Goal: Information Seeking & Learning: Learn about a topic

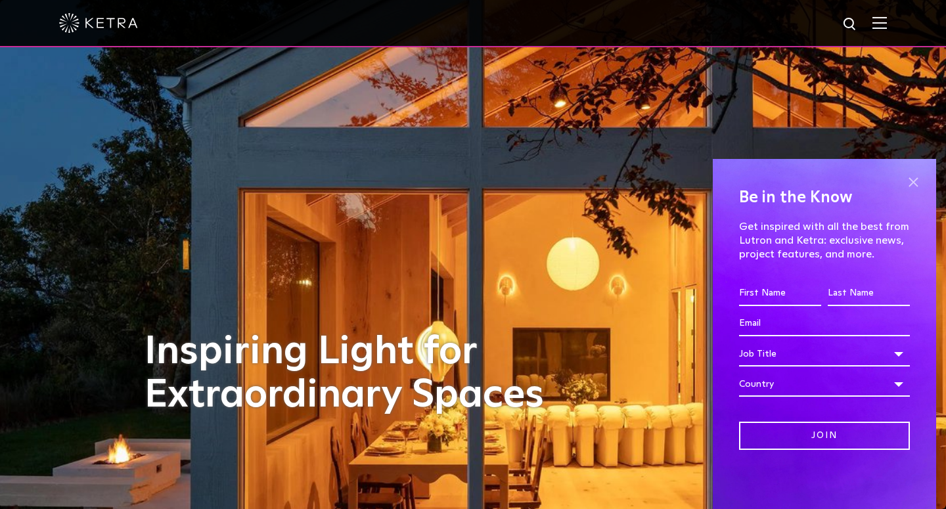
click at [911, 181] on span at bounding box center [913, 182] width 20 height 20
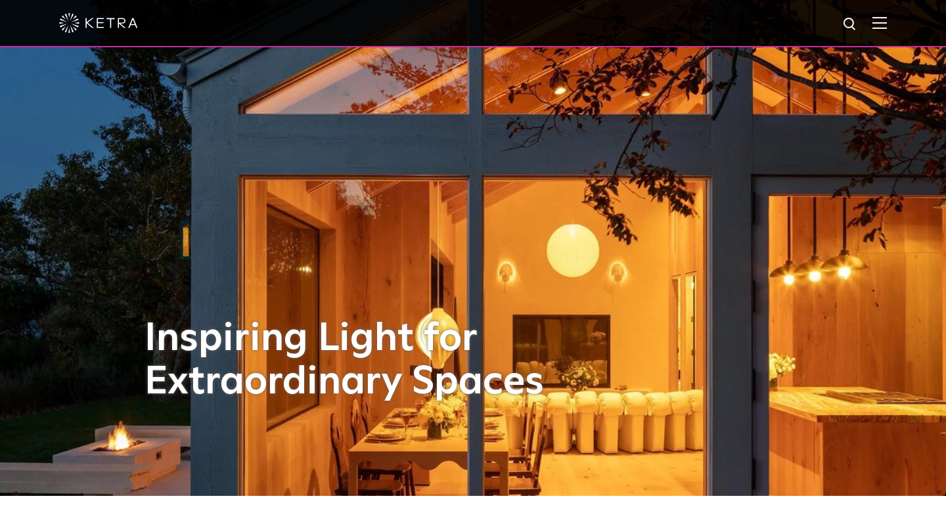
scroll to position [9, 0]
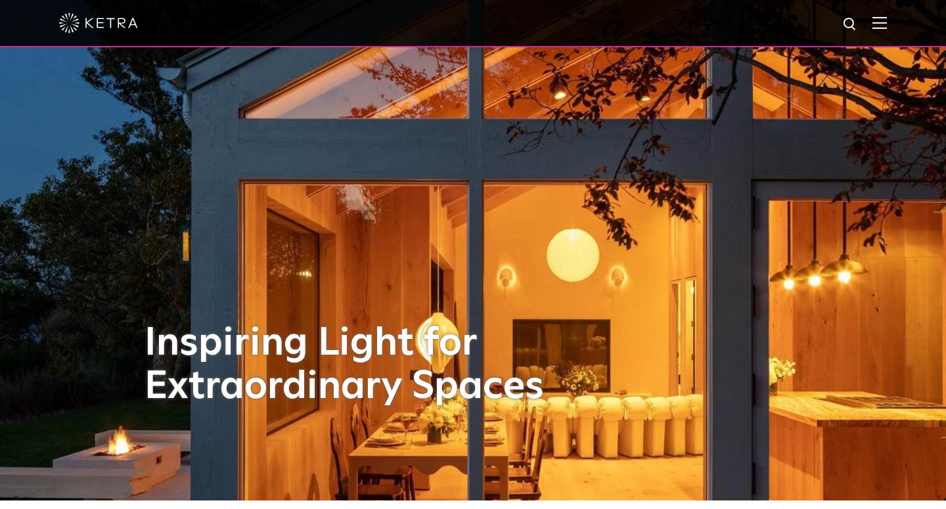
click at [877, 22] on img at bounding box center [879, 22] width 14 height 12
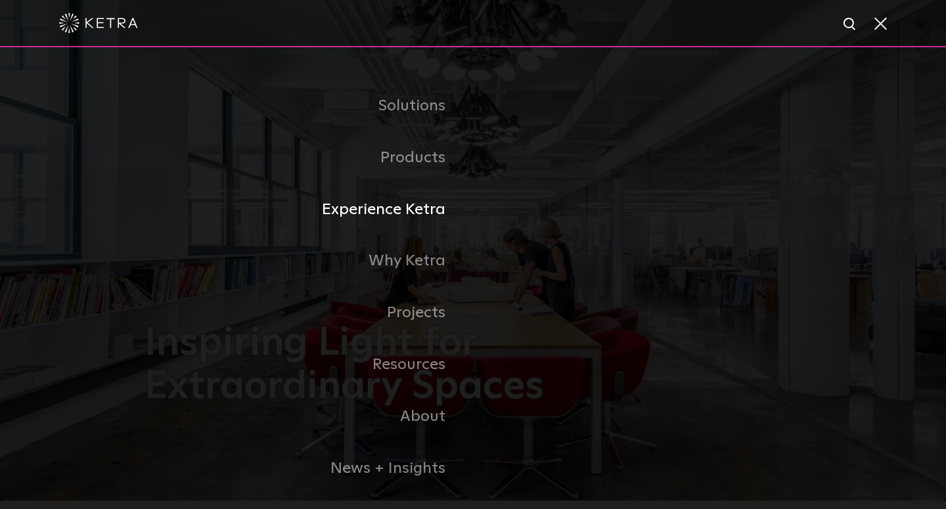
click at [422, 209] on link "Experience Ketra" at bounding box center [308, 210] width 328 height 52
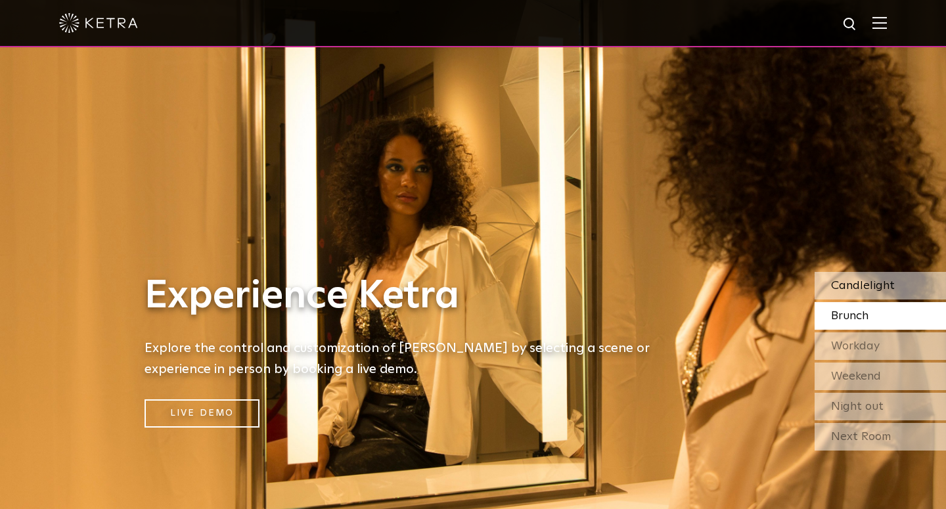
click at [853, 291] on span "Candlelight" at bounding box center [863, 286] width 64 height 12
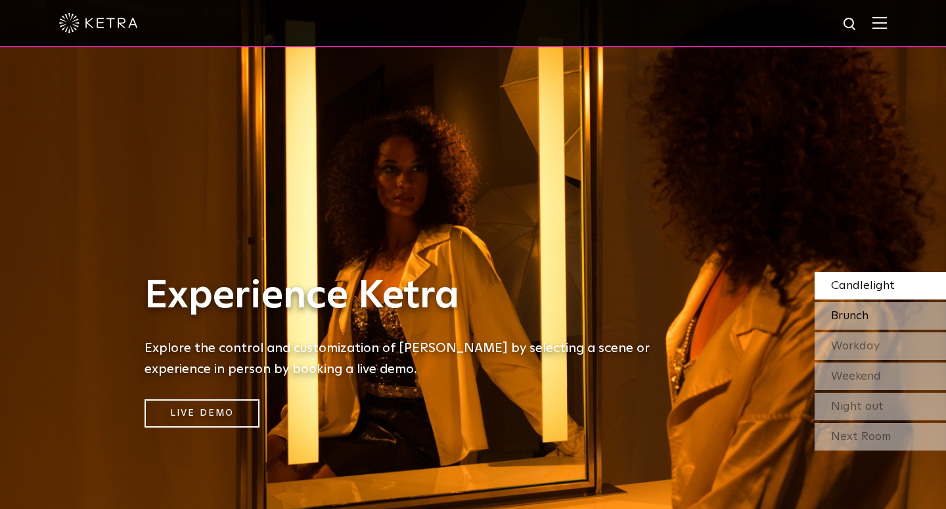
click at [856, 315] on span "Brunch" at bounding box center [849, 316] width 37 height 12
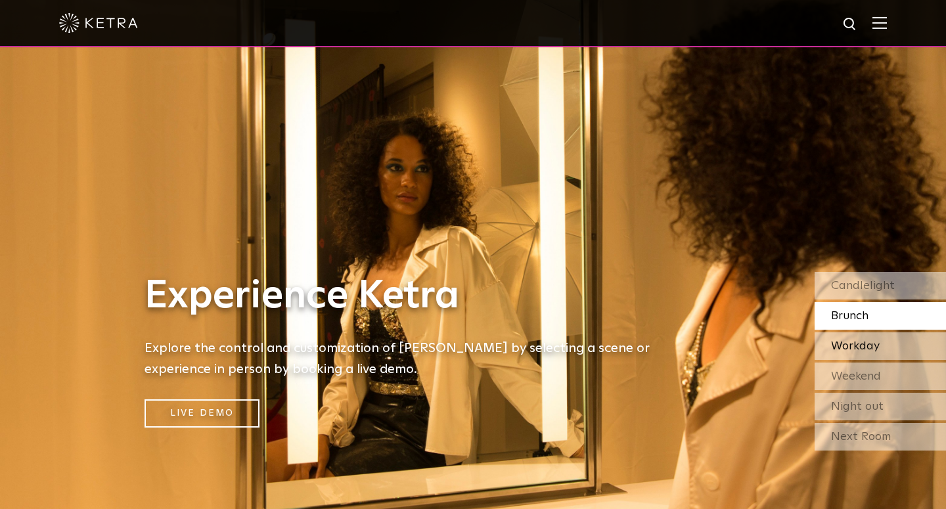
click at [863, 346] on span "Workday" at bounding box center [855, 346] width 49 height 12
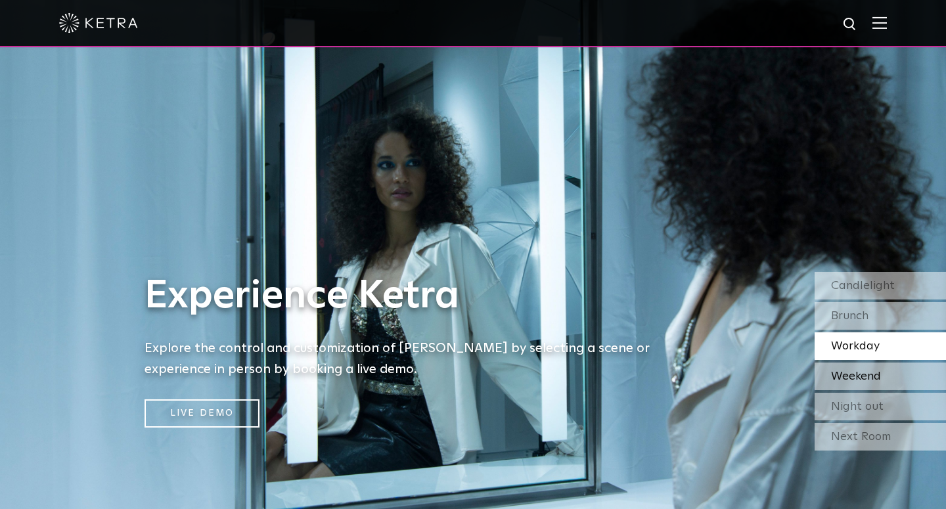
click at [867, 376] on span "Weekend" at bounding box center [856, 376] width 50 height 12
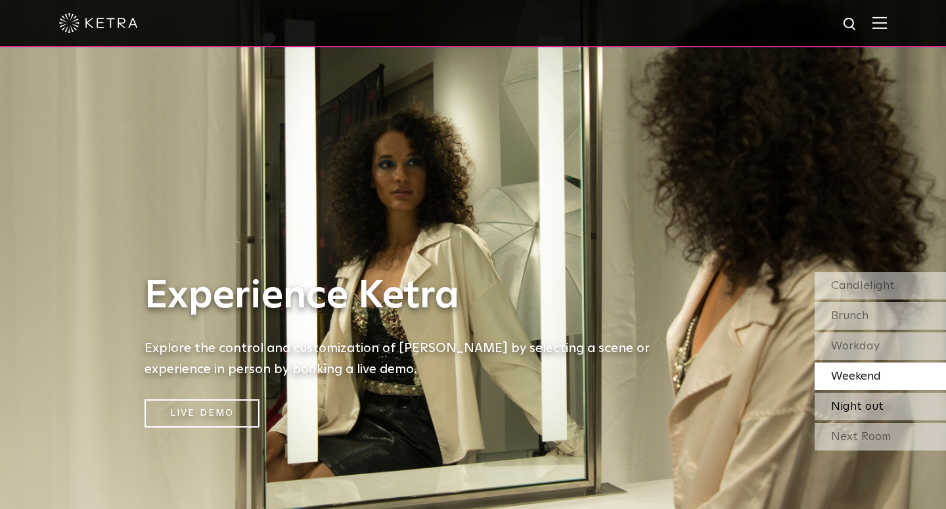
click at [865, 401] on span "Night out" at bounding box center [857, 407] width 53 height 12
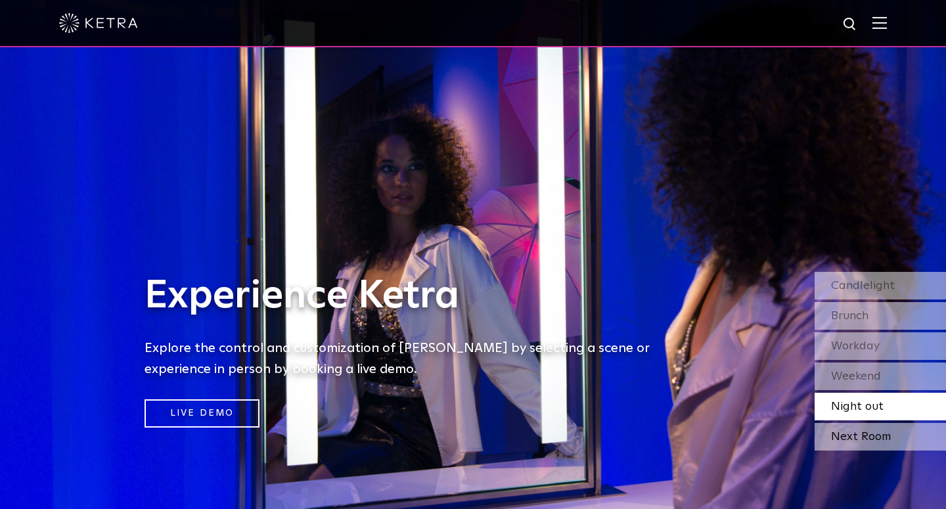
click at [865, 433] on div "Next Room" at bounding box center [879, 437] width 131 height 28
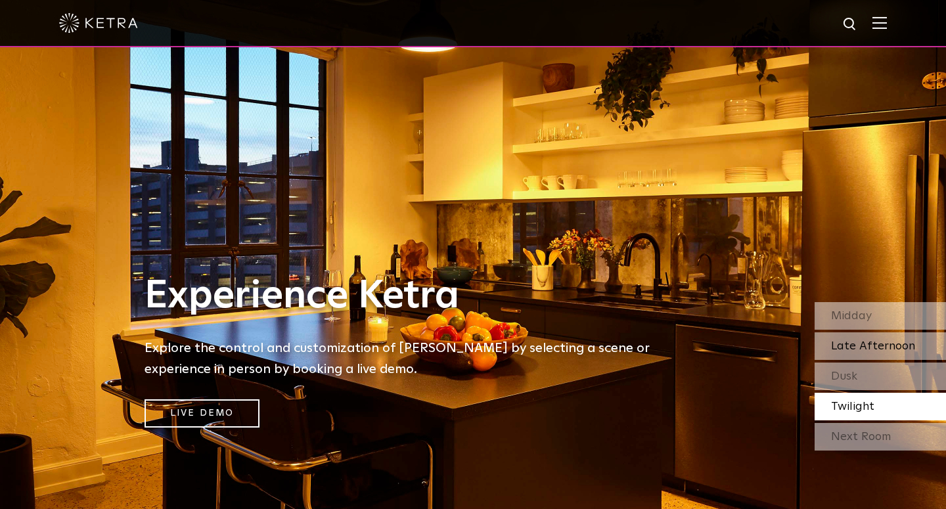
click at [852, 349] on span "Late Afternoon" at bounding box center [873, 346] width 84 height 12
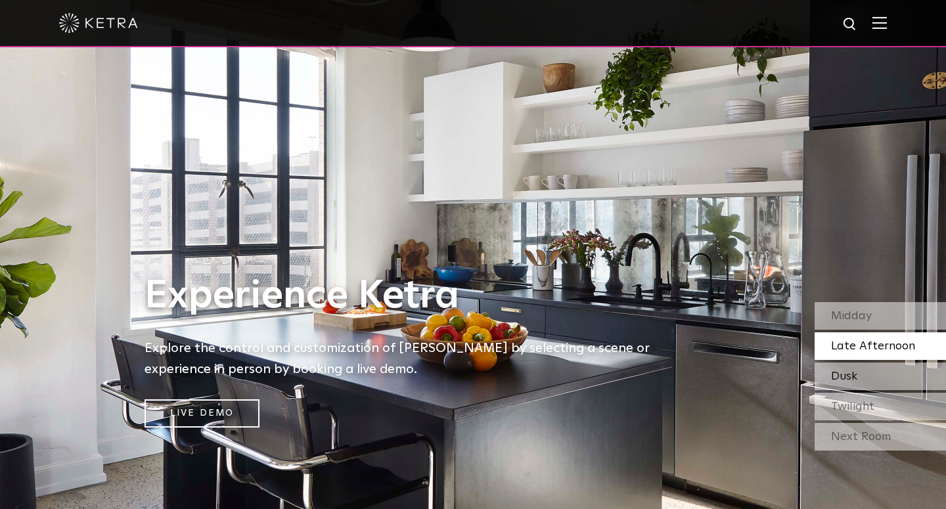
click at [861, 377] on div "Dusk" at bounding box center [879, 376] width 131 height 28
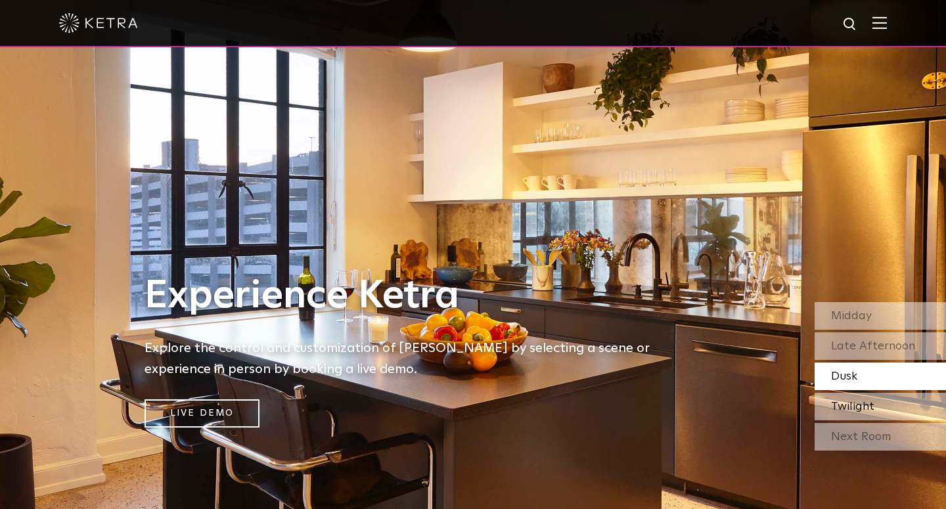
click at [867, 406] on span "Twilight" at bounding box center [852, 407] width 43 height 12
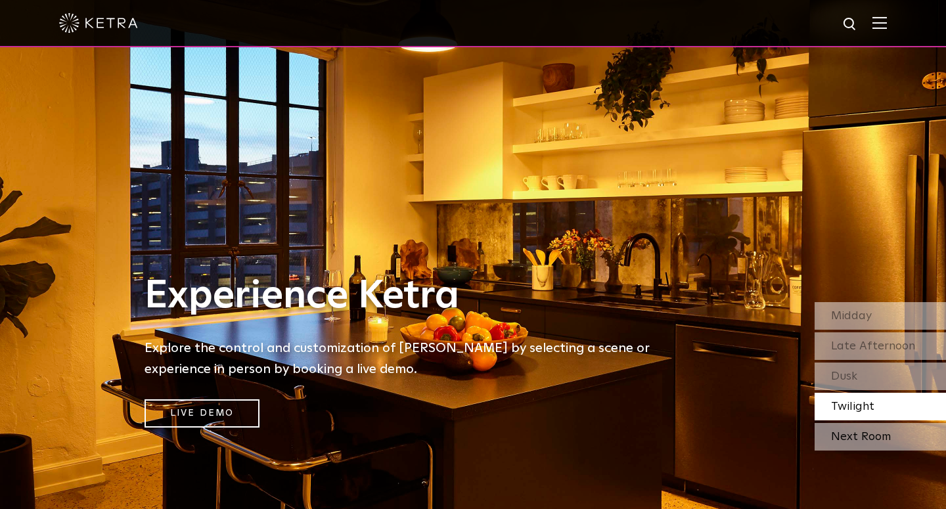
click at [874, 440] on div "Next Room" at bounding box center [879, 437] width 131 height 28
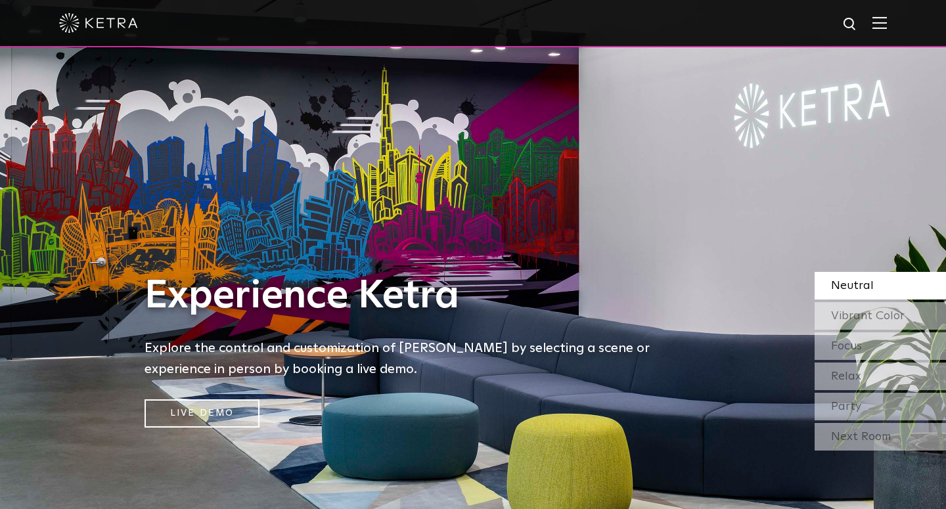
click at [864, 288] on span "Neutral" at bounding box center [852, 286] width 43 height 12
click at [869, 320] on span "Vibrant Color" at bounding box center [868, 316] width 74 height 12
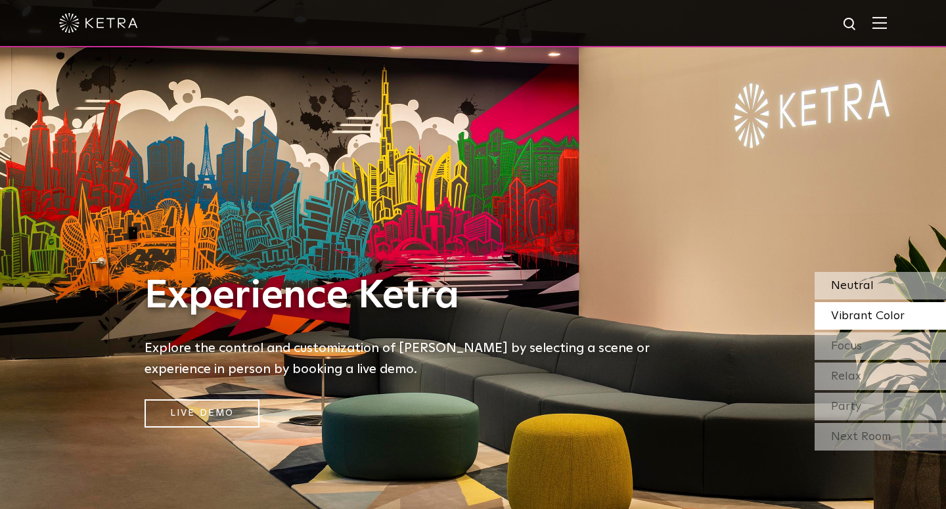
click at [861, 286] on span "Neutral" at bounding box center [852, 286] width 43 height 12
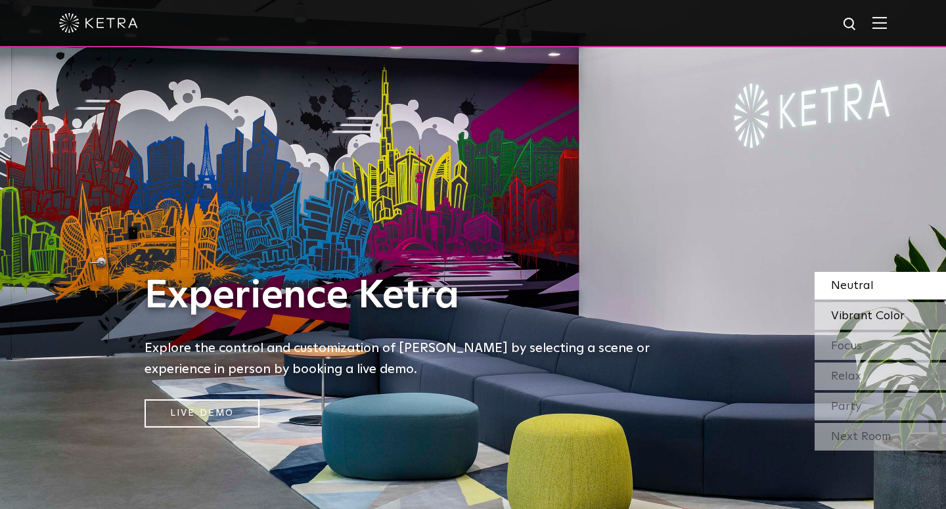
click at [862, 315] on span "Vibrant Color" at bounding box center [868, 316] width 74 height 12
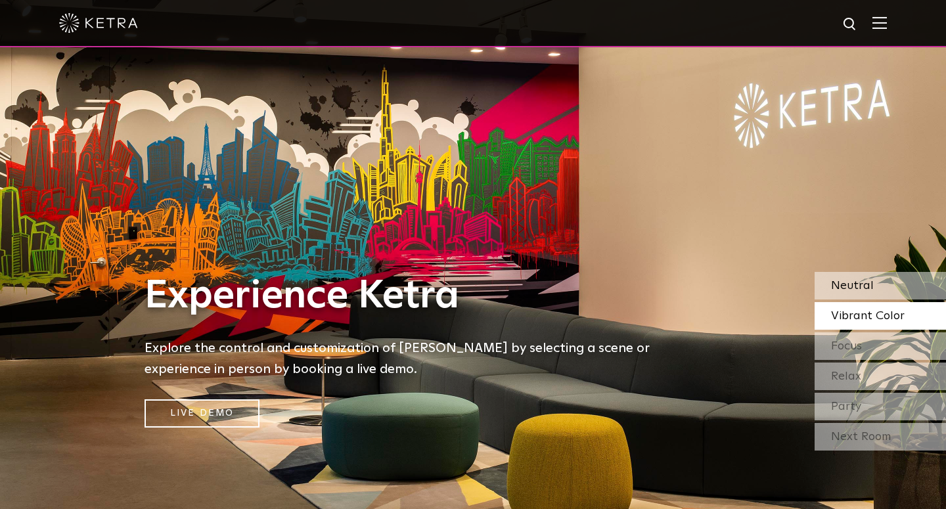
click at [853, 284] on span "Neutral" at bounding box center [852, 286] width 43 height 12
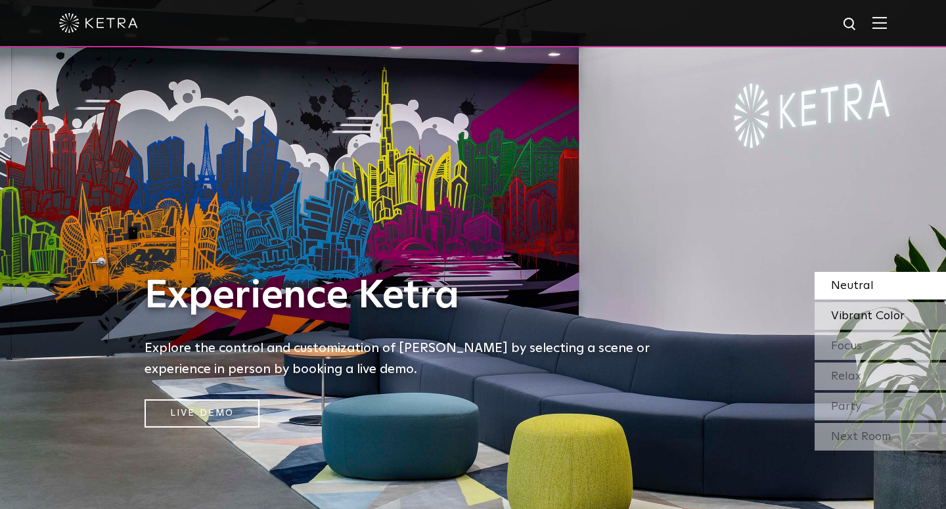
click at [858, 313] on span "Vibrant Color" at bounding box center [868, 316] width 74 height 12
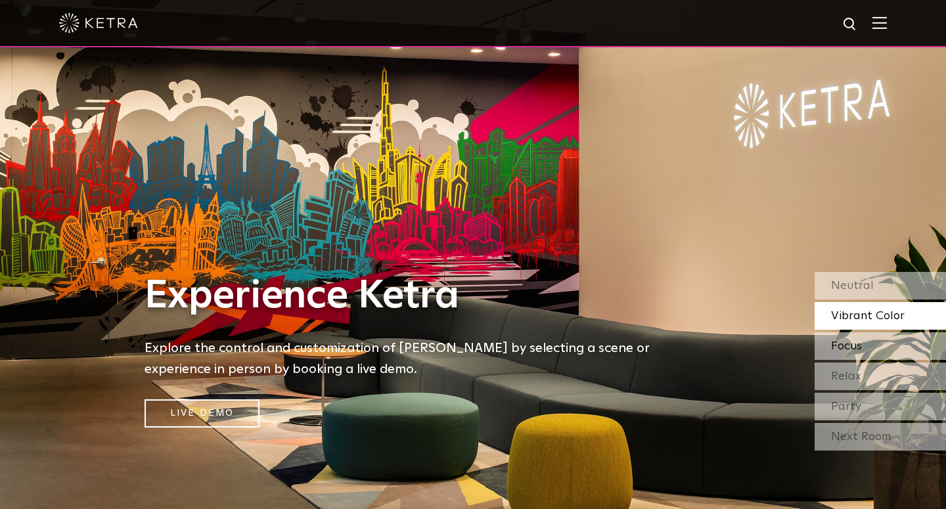
click at [858, 346] on span "Focus" at bounding box center [846, 346] width 31 height 12
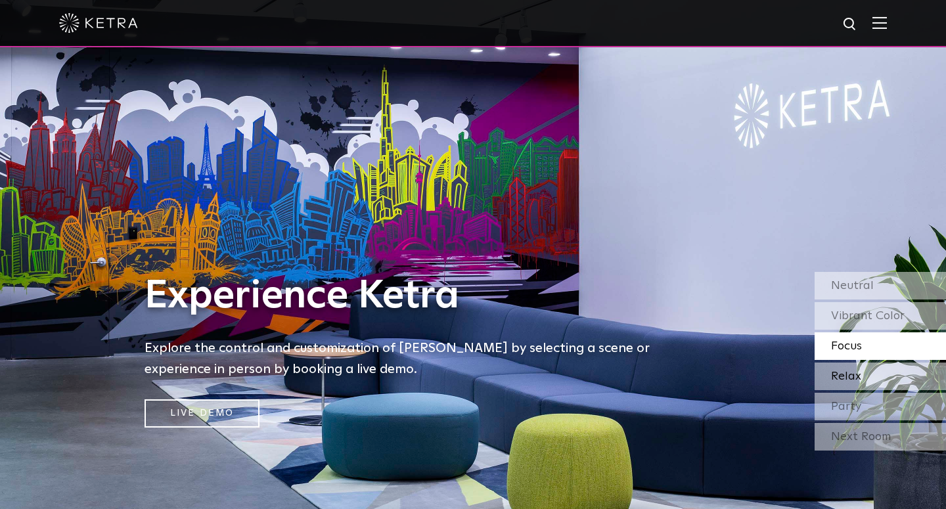
click at [859, 371] on span "Relax" at bounding box center [846, 376] width 30 height 12
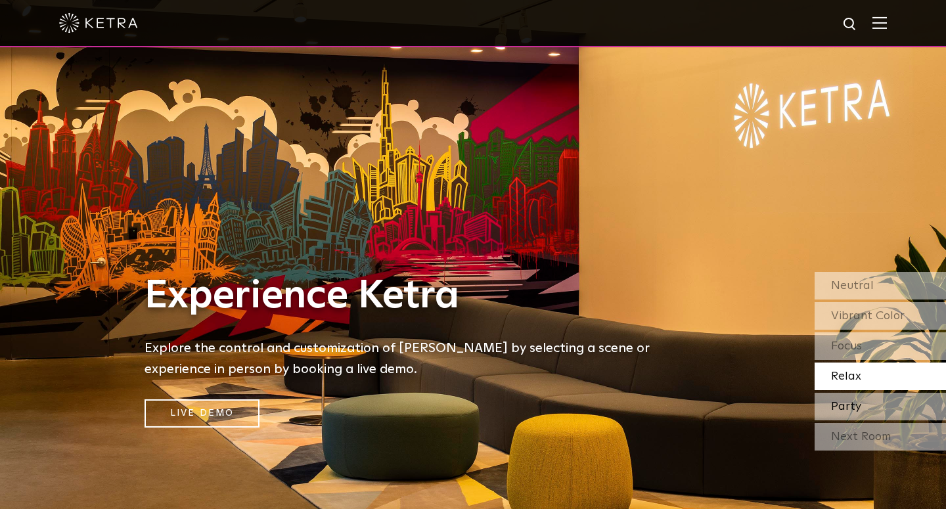
click at [860, 402] on div "Party" at bounding box center [879, 407] width 131 height 28
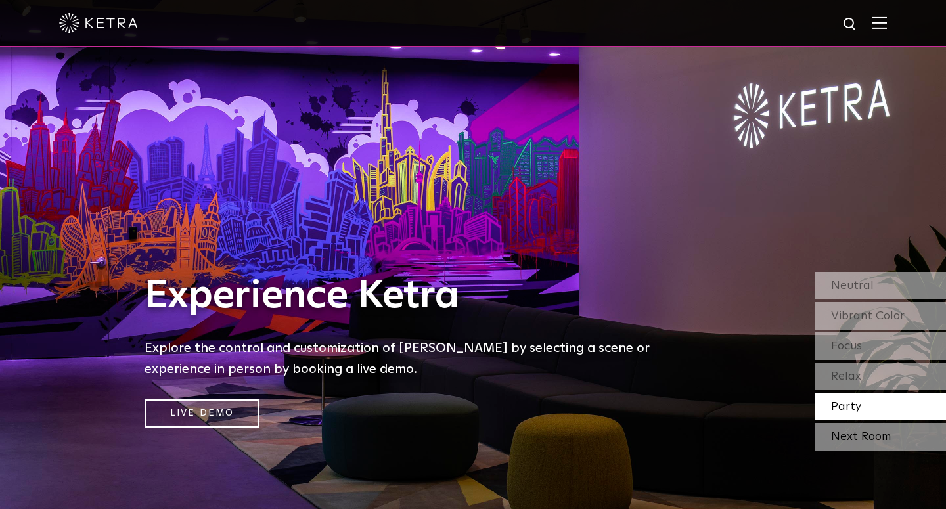
click at [838, 436] on div "Next Room" at bounding box center [879, 437] width 131 height 28
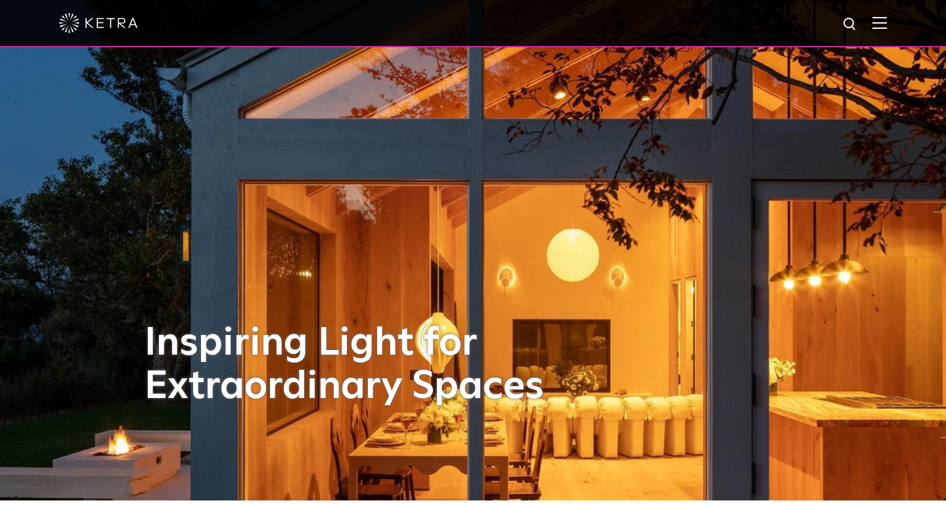
click at [881, 30] on span at bounding box center [879, 22] width 14 height 13
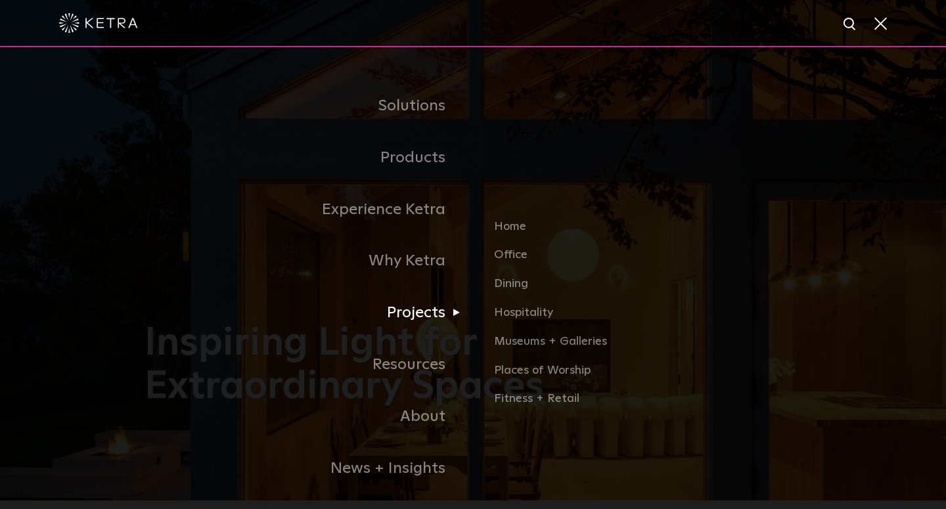
click at [443, 311] on link "Projects" at bounding box center [308, 313] width 328 height 52
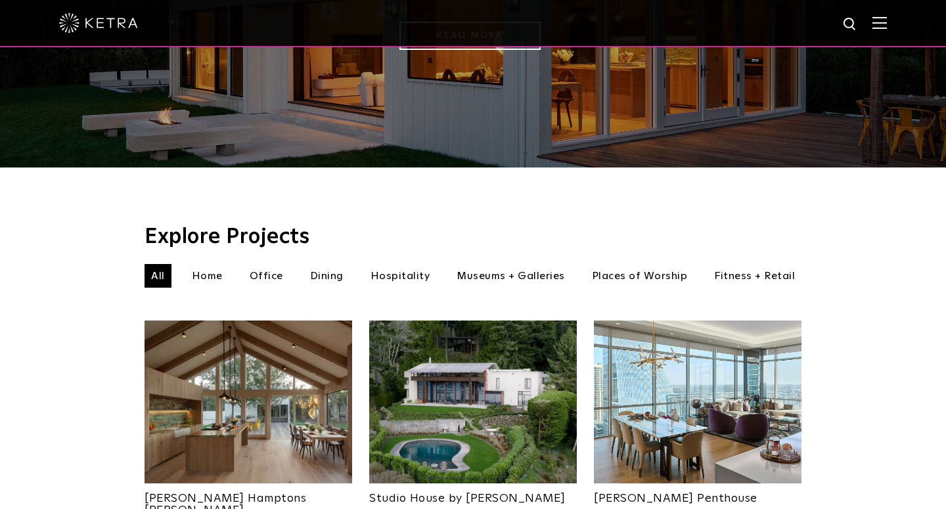
scroll to position [282, 0]
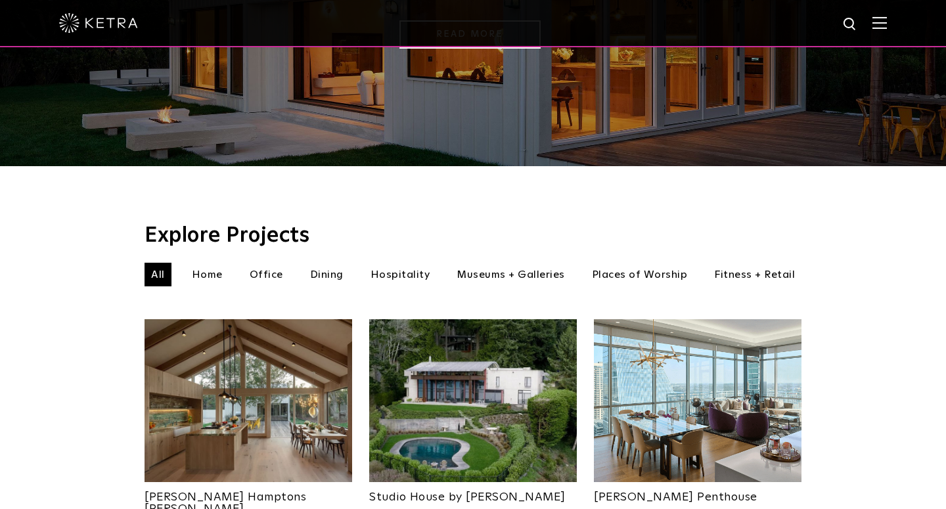
click at [211, 263] on li "Home" at bounding box center [207, 275] width 44 height 24
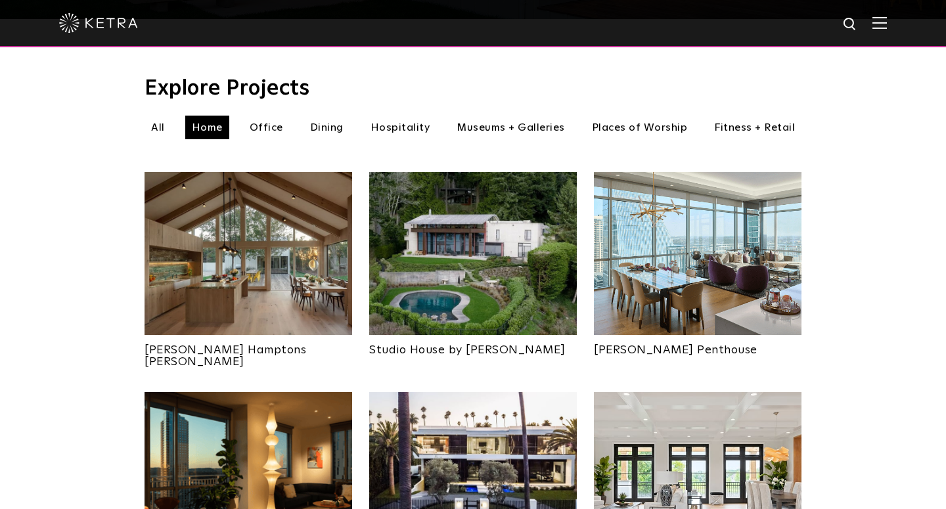
scroll to position [433, 0]
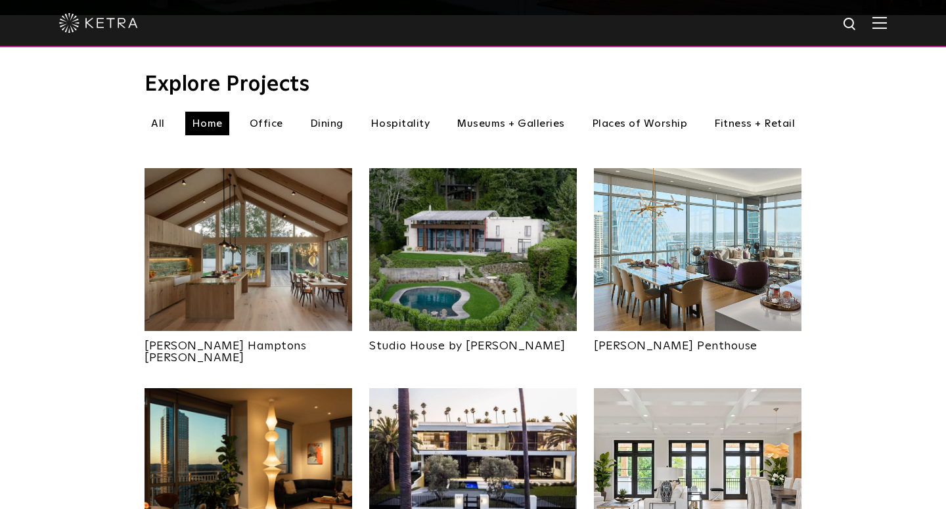
click at [651, 265] on img at bounding box center [698, 249] width 208 height 163
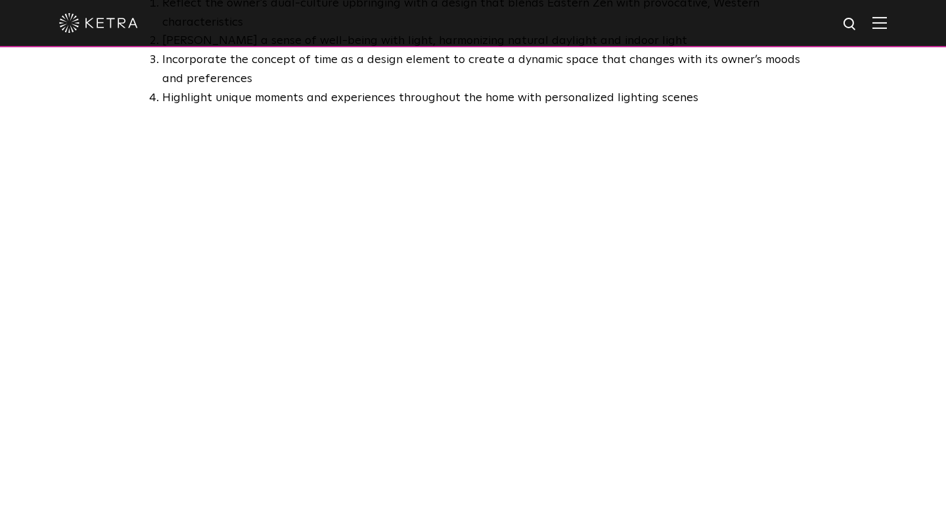
scroll to position [862, 0]
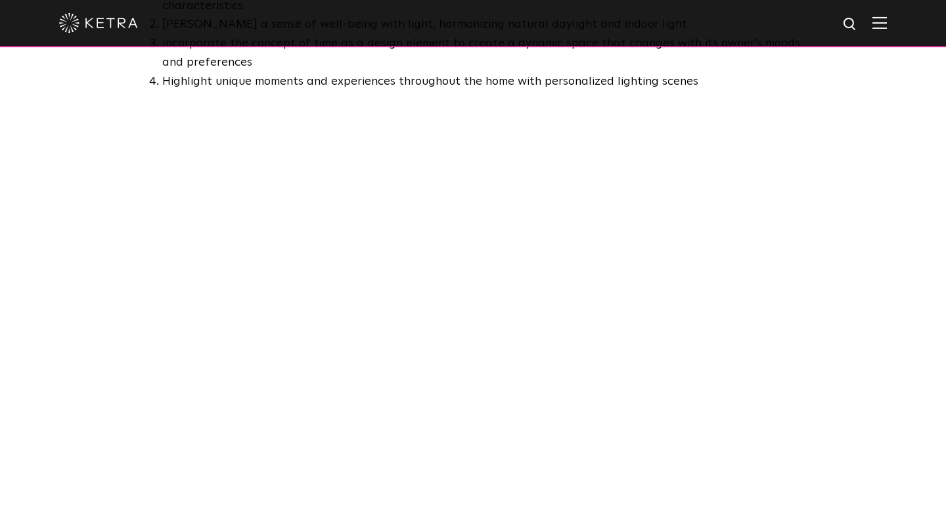
click at [881, 25] on img at bounding box center [879, 22] width 14 height 12
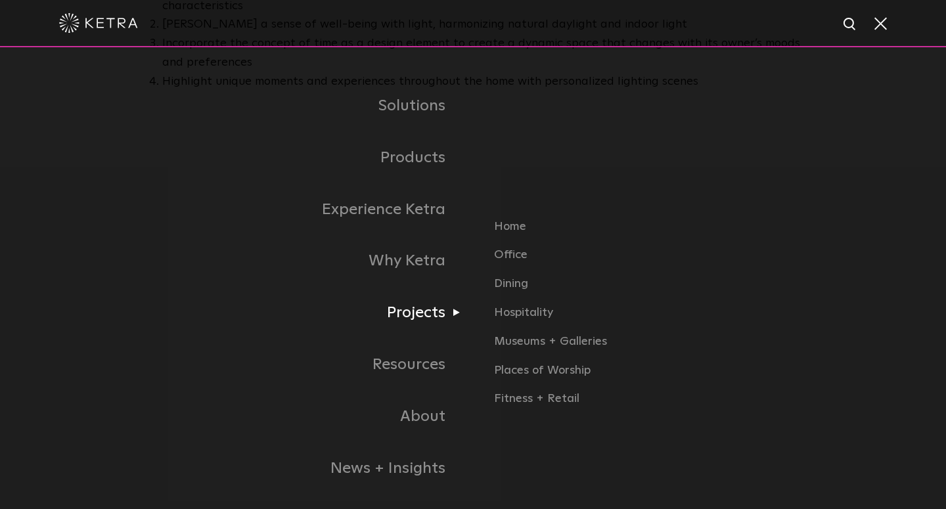
click at [433, 310] on link "Projects" at bounding box center [308, 313] width 328 height 52
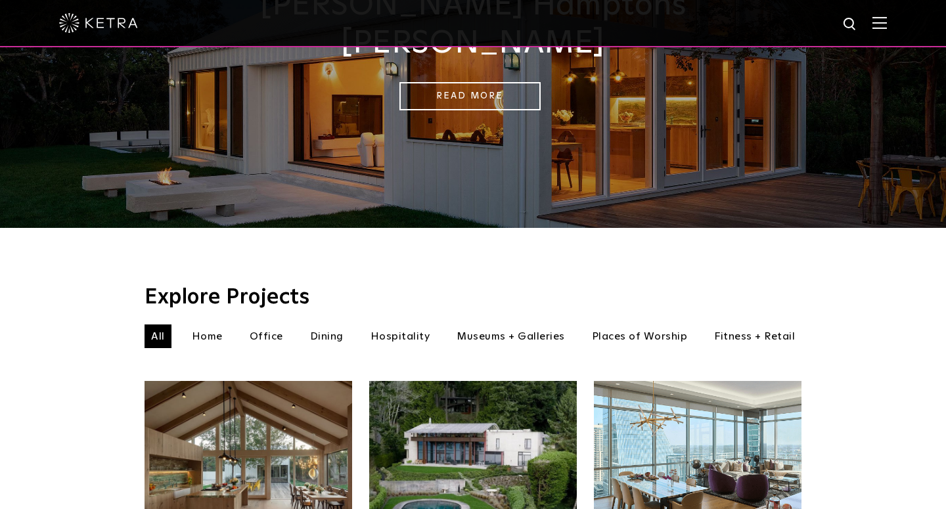
scroll to position [221, 0]
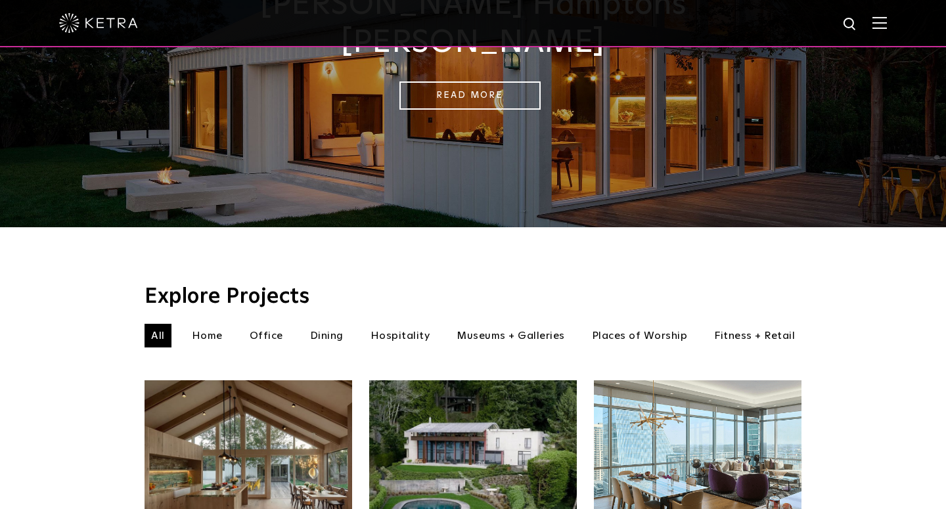
click at [202, 324] on li "Home" at bounding box center [207, 336] width 44 height 24
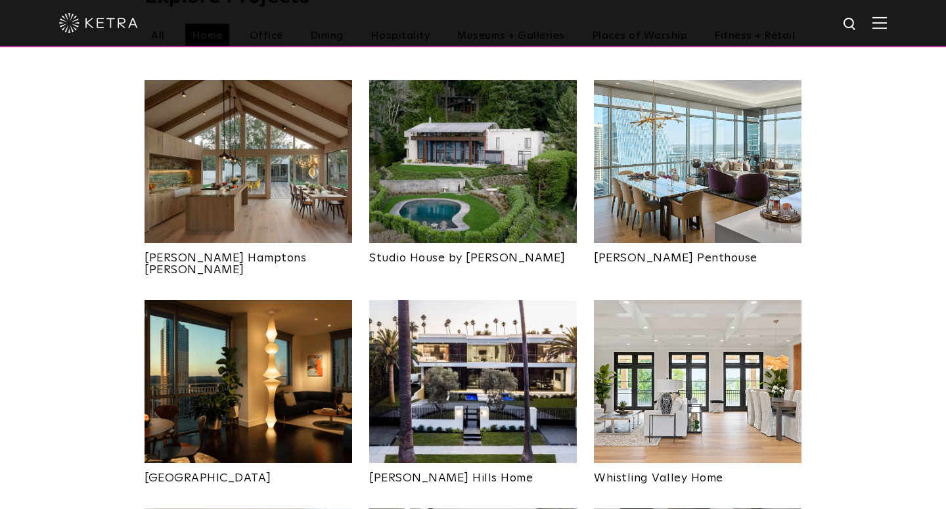
scroll to position [522, 0]
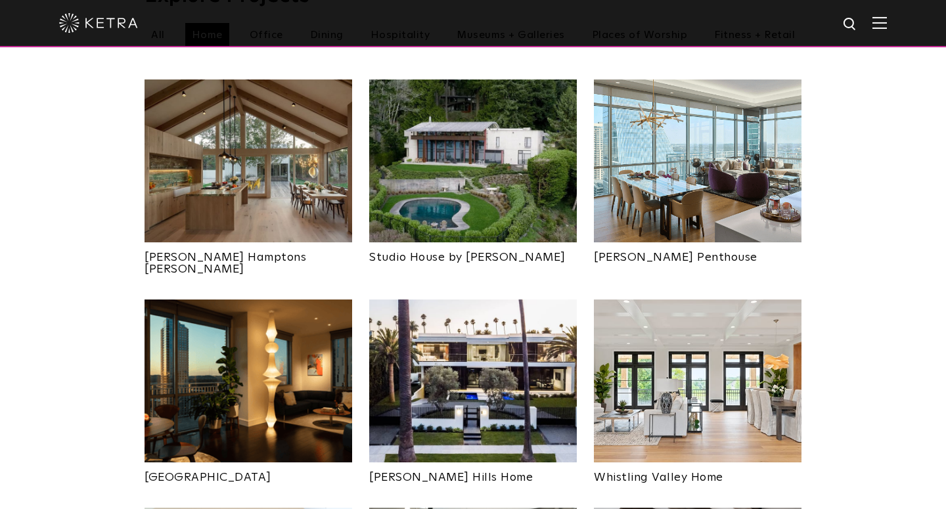
click at [491, 196] on img at bounding box center [473, 160] width 208 height 163
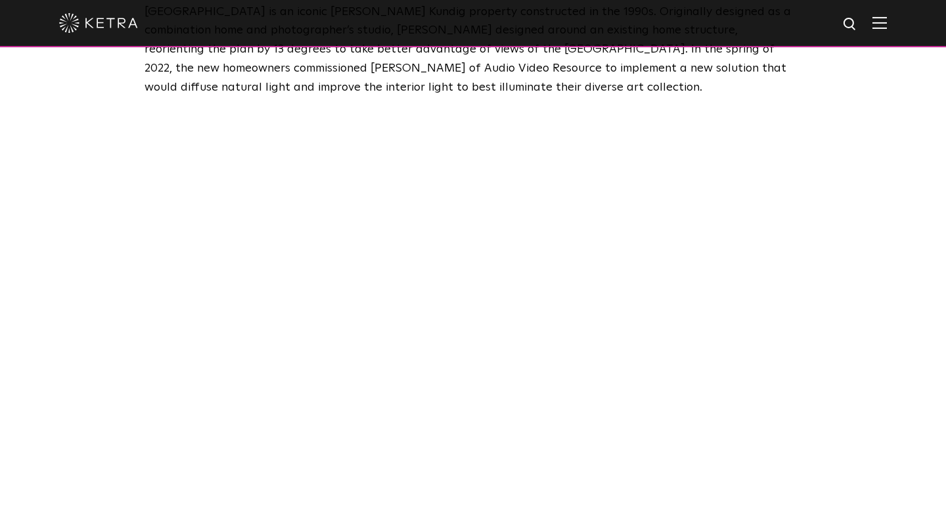
scroll to position [648, 0]
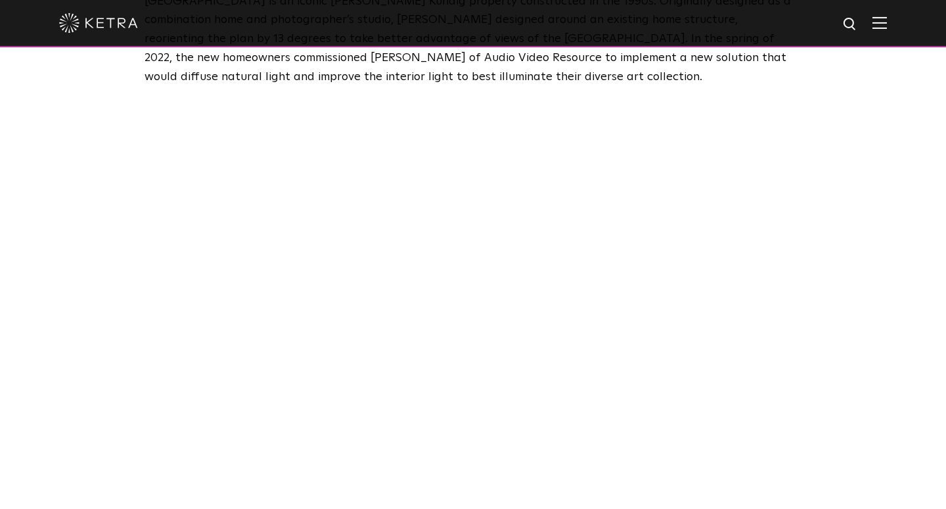
click at [877, 26] on img at bounding box center [879, 22] width 14 height 12
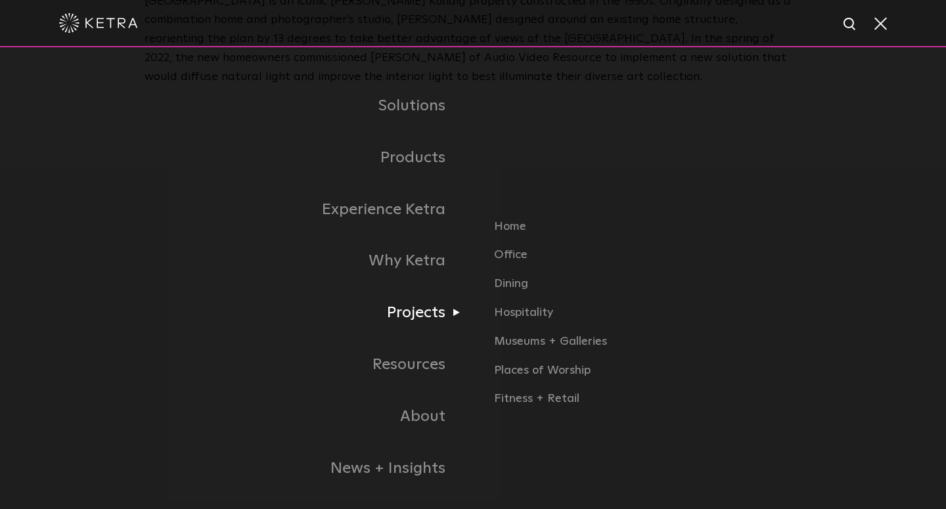
click at [438, 311] on link "Projects" at bounding box center [308, 313] width 328 height 52
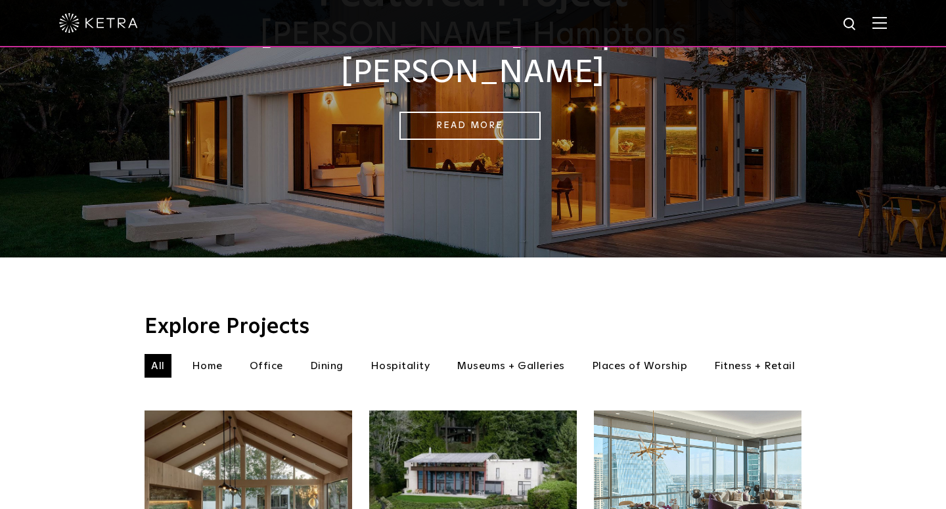
scroll to position [194, 0]
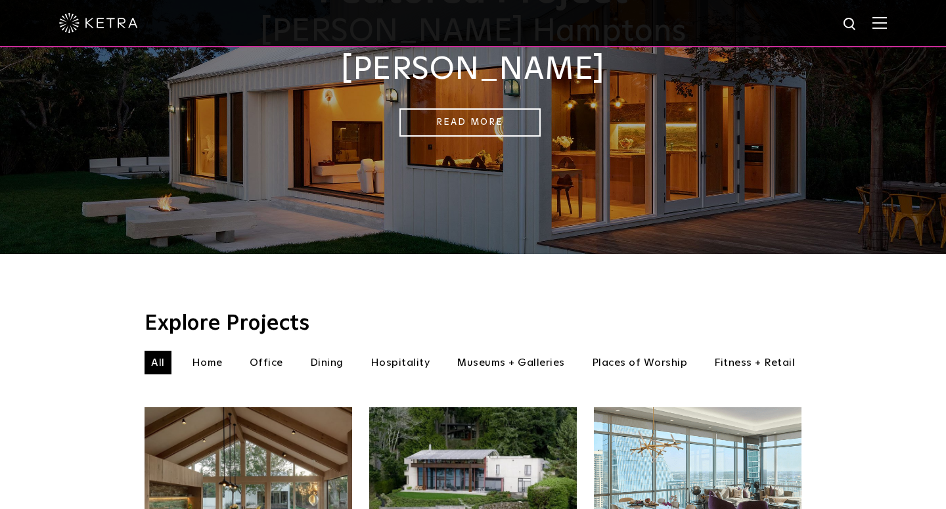
click at [210, 351] on li "Home" at bounding box center [207, 363] width 44 height 24
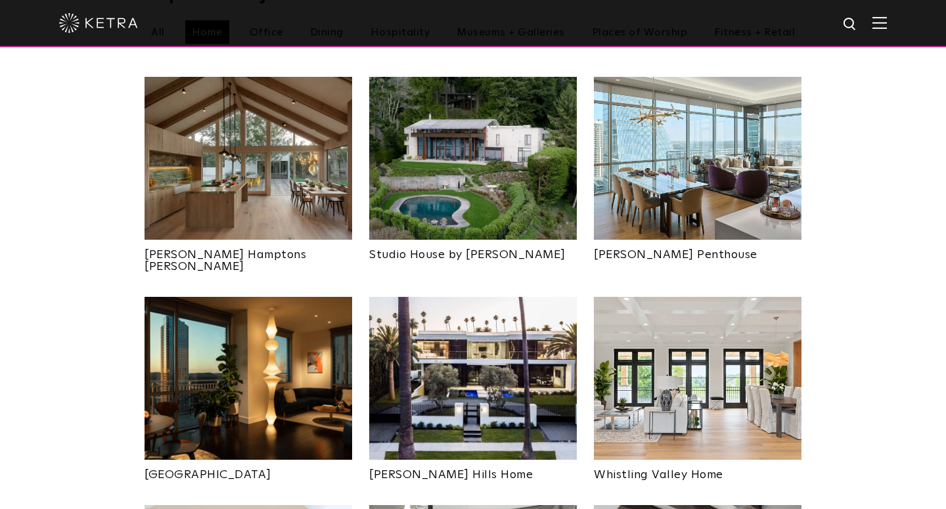
scroll to position [529, 0]
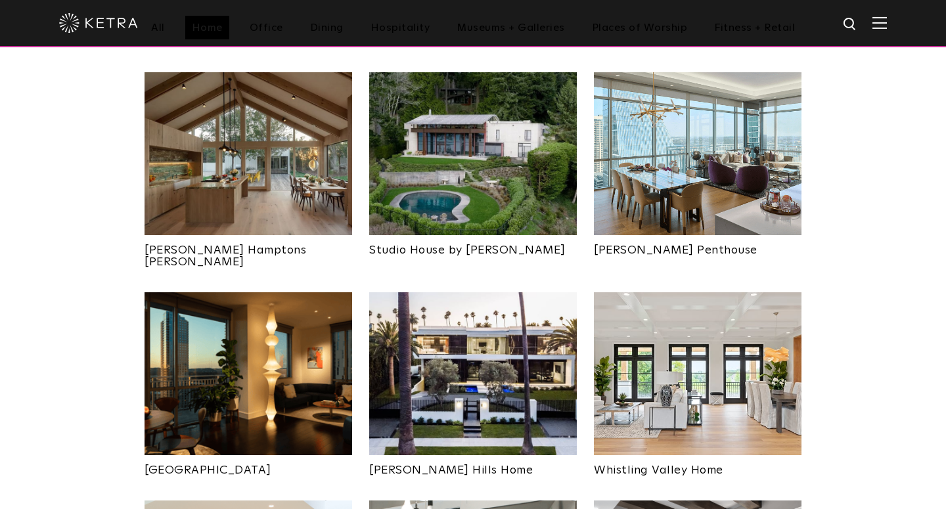
click at [239, 359] on img at bounding box center [248, 373] width 208 height 163
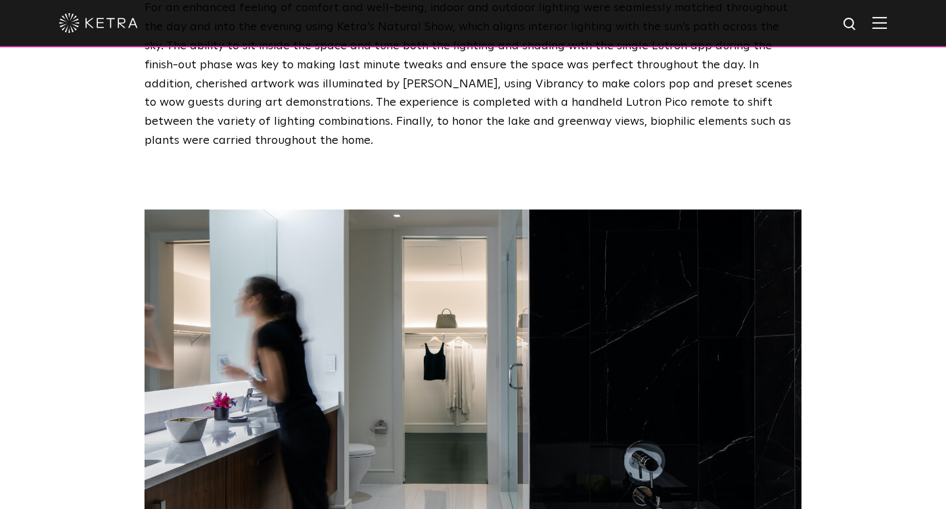
scroll to position [2101, 0]
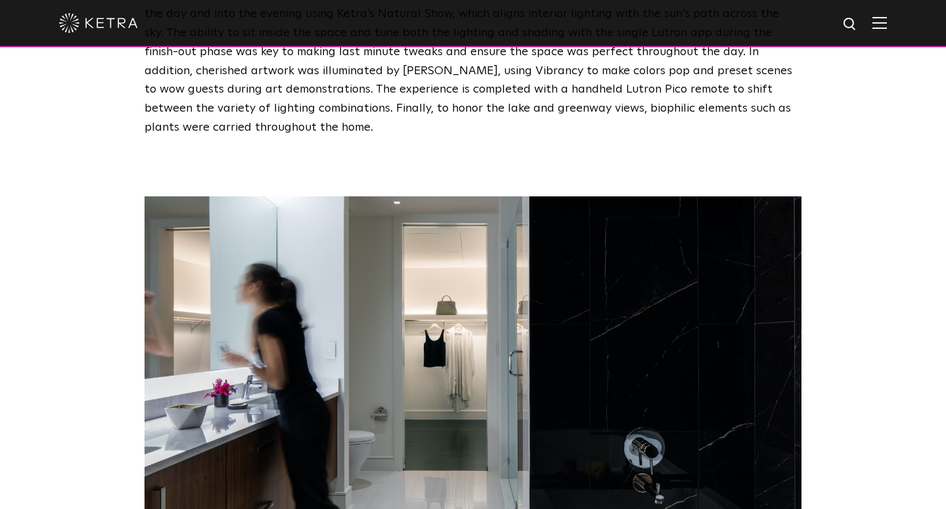
click at [441, 379] on img at bounding box center [472, 393] width 657 height 394
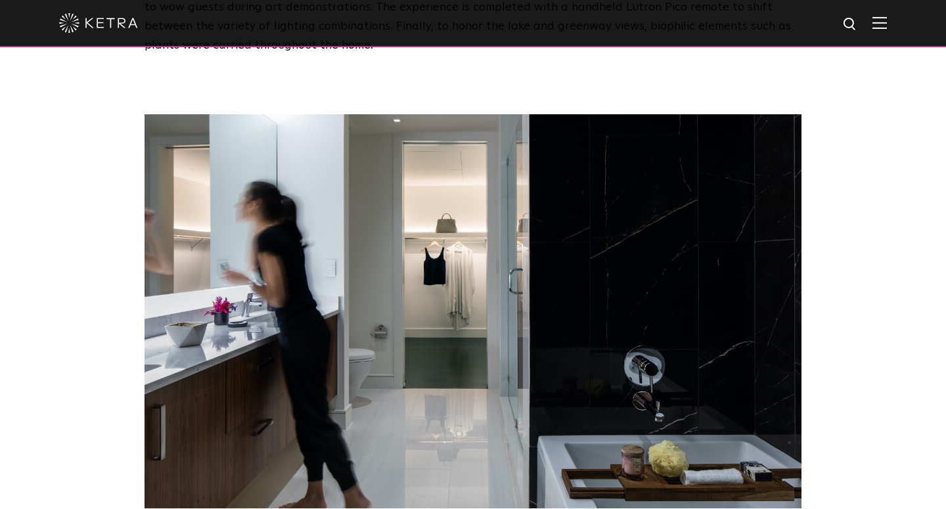
scroll to position [2183, 0]
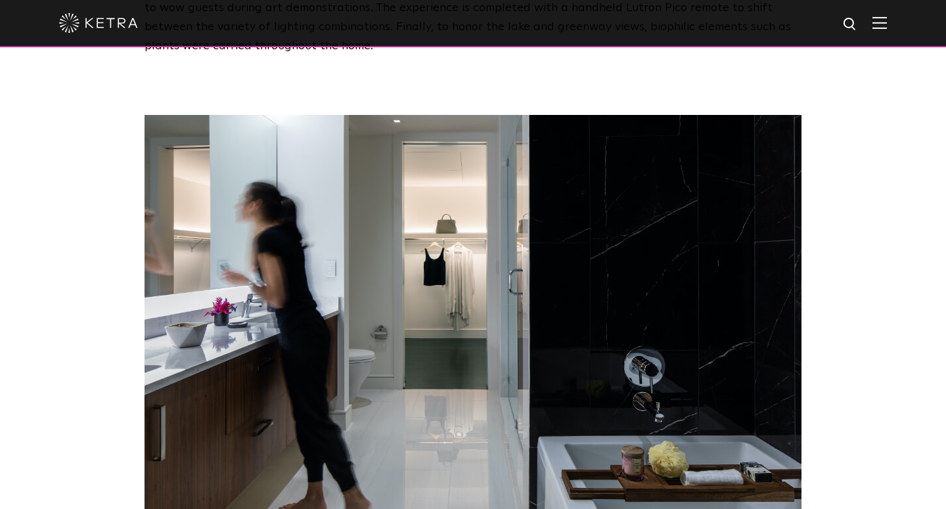
click at [875, 24] on img at bounding box center [879, 22] width 14 height 12
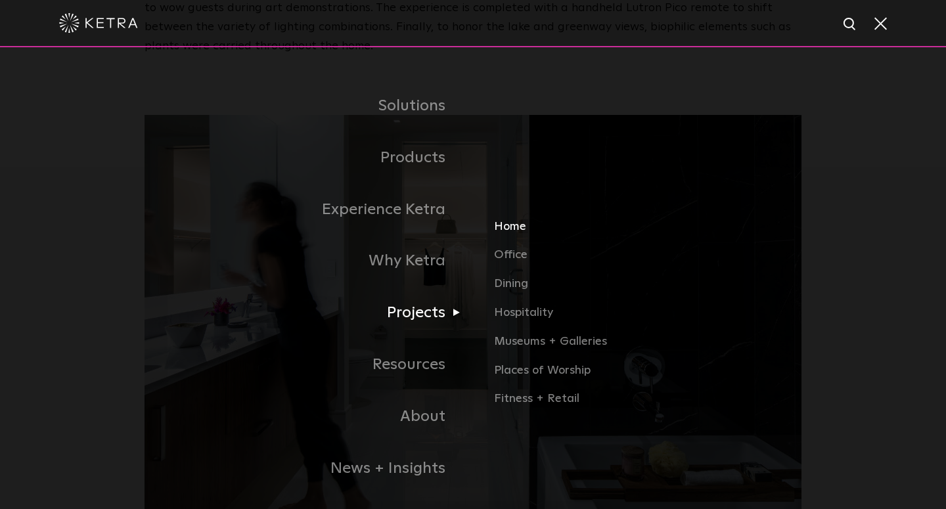
click at [519, 228] on link "Home" at bounding box center [647, 231] width 307 height 29
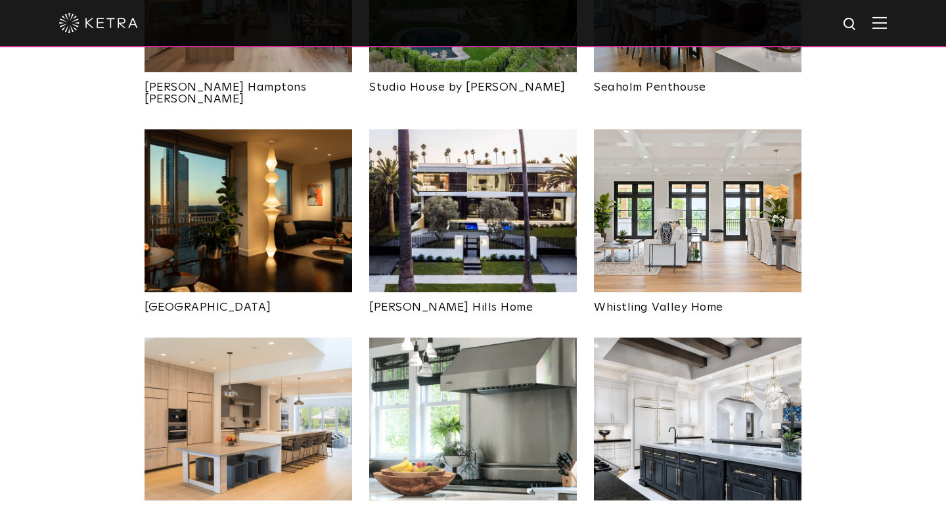
scroll to position [697, 0]
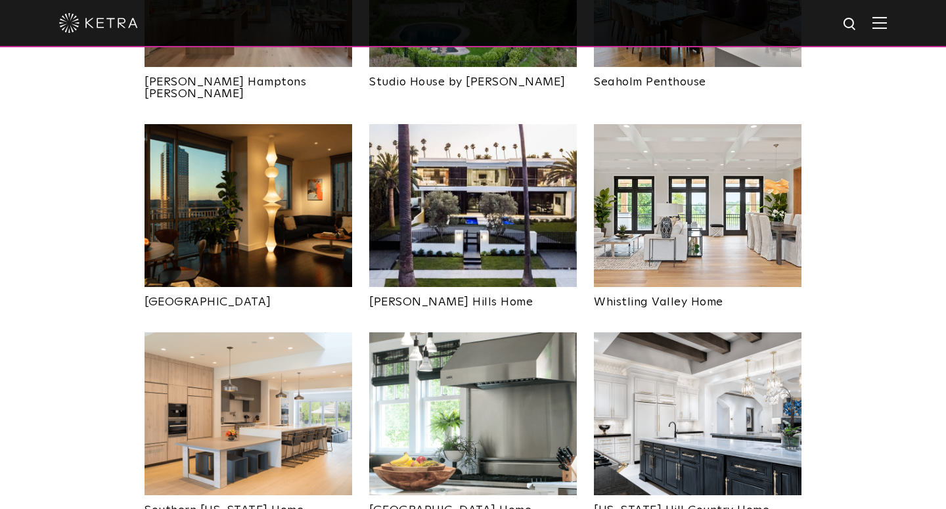
click at [702, 238] on img at bounding box center [698, 205] width 208 height 163
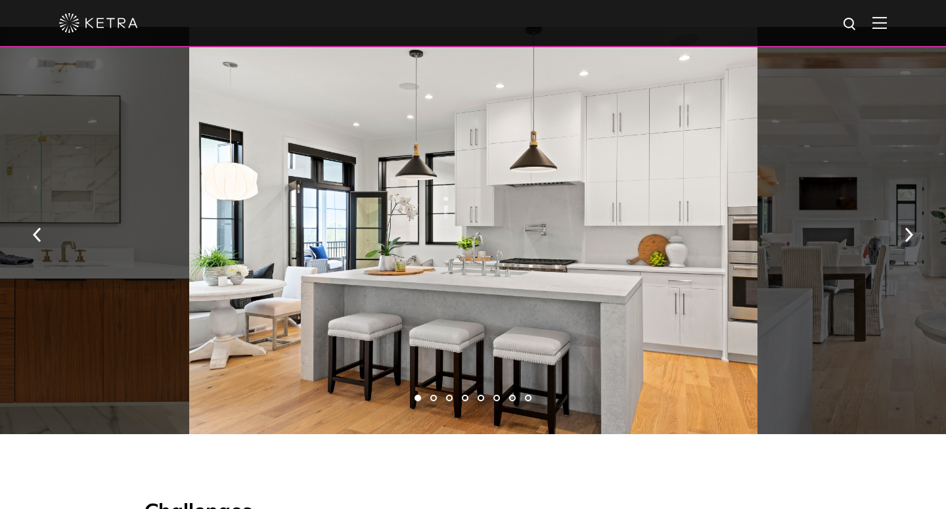
scroll to position [969, 0]
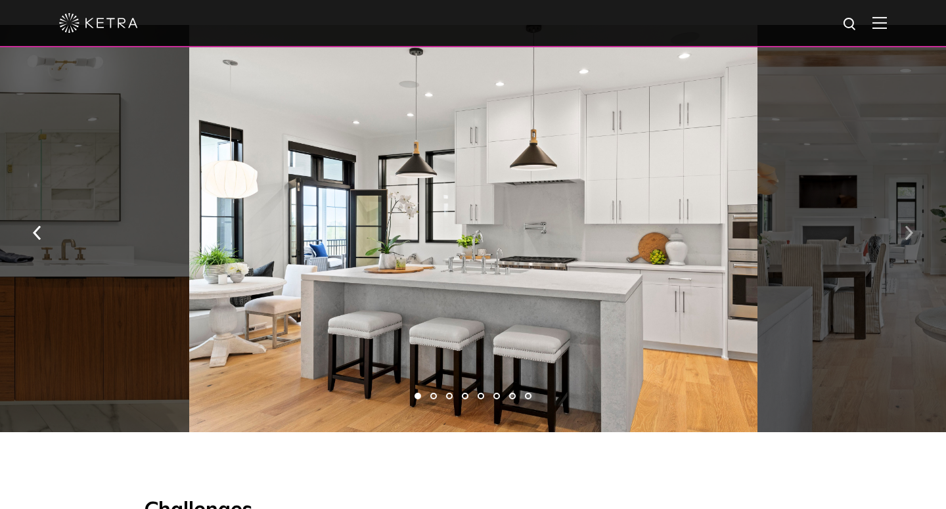
click at [910, 230] on img "button" at bounding box center [908, 232] width 9 height 14
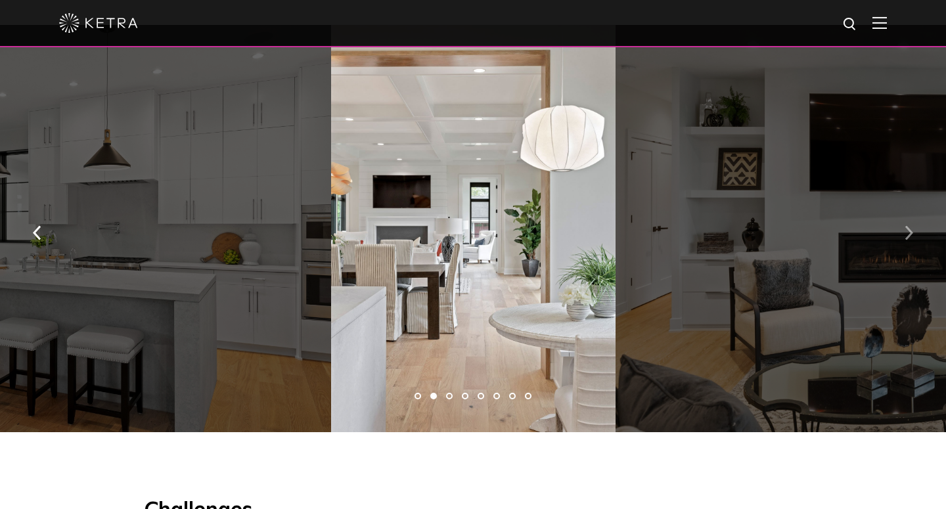
click at [910, 230] on img "button" at bounding box center [908, 232] width 9 height 14
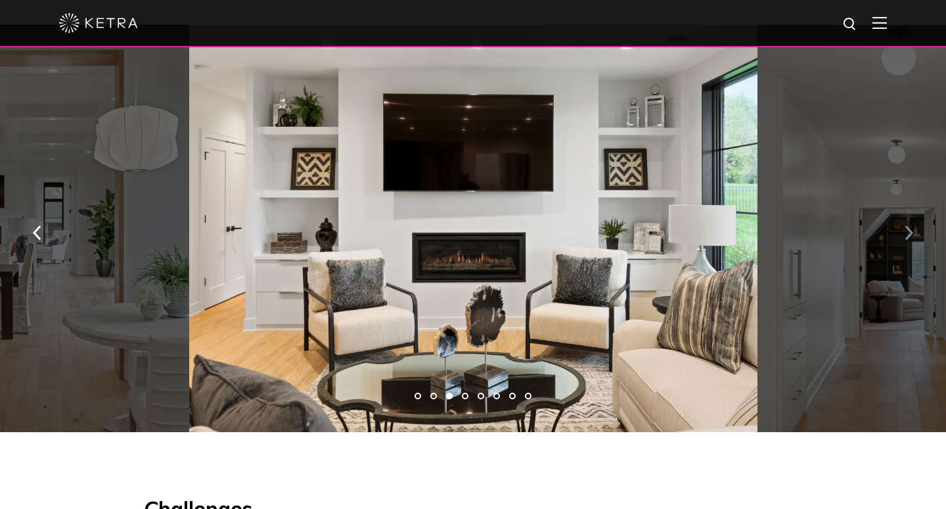
click at [910, 230] on img "button" at bounding box center [908, 232] width 9 height 14
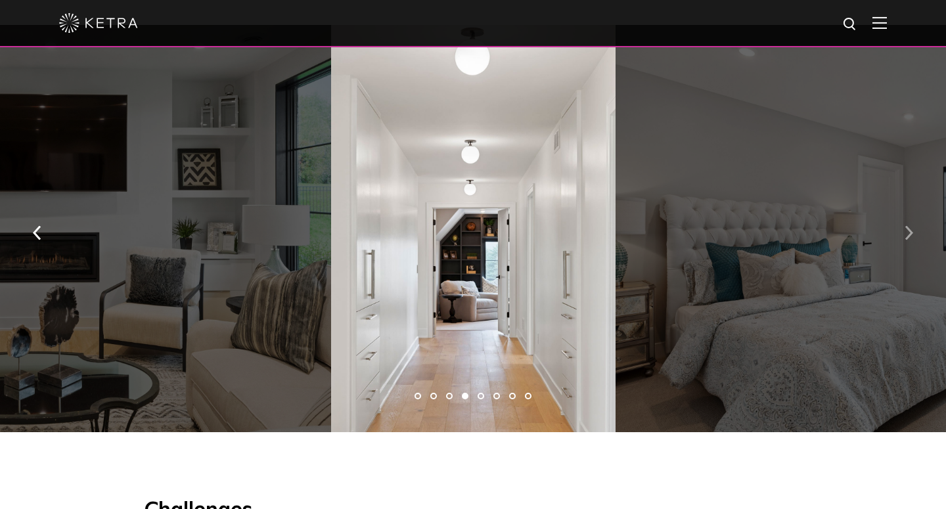
click at [910, 230] on img "button" at bounding box center [908, 232] width 9 height 14
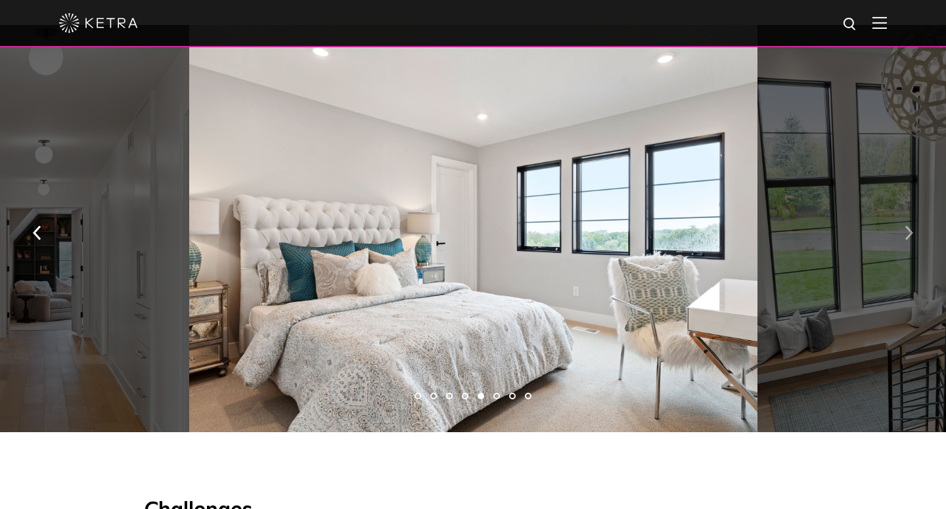
click at [910, 230] on img "button" at bounding box center [908, 232] width 9 height 14
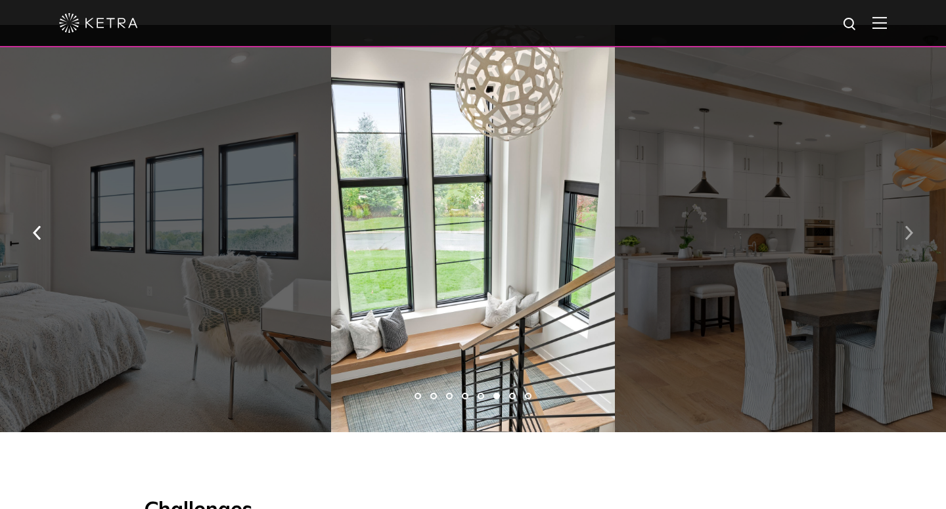
click at [910, 230] on img "button" at bounding box center [908, 232] width 9 height 14
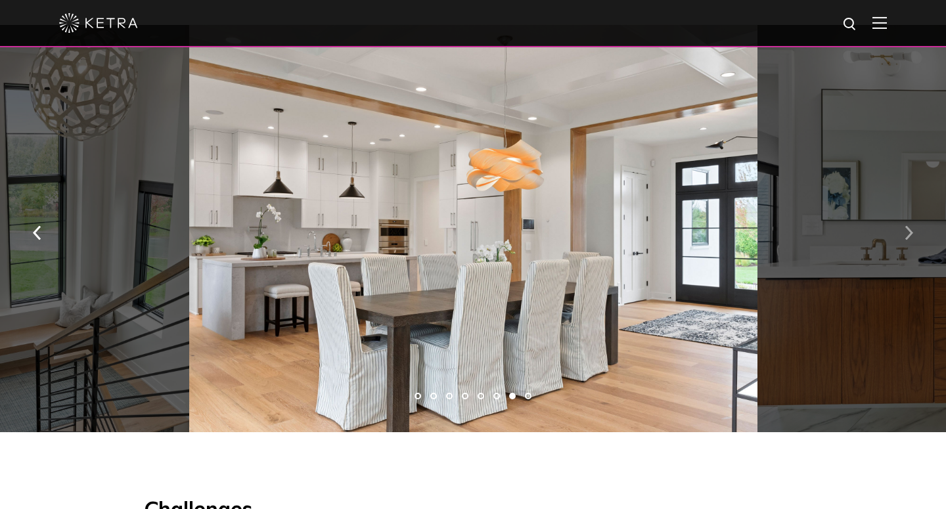
click at [910, 230] on img "button" at bounding box center [908, 232] width 9 height 14
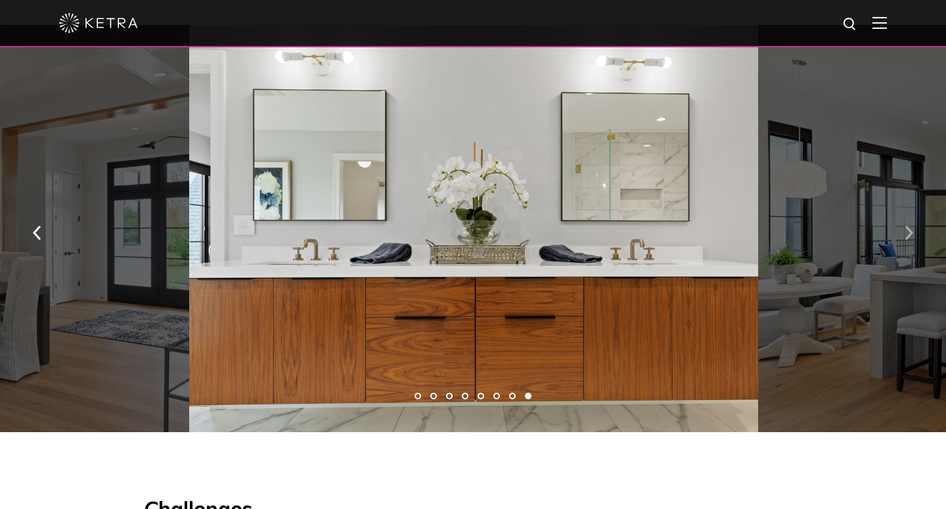
click at [910, 230] on img "button" at bounding box center [908, 232] width 9 height 14
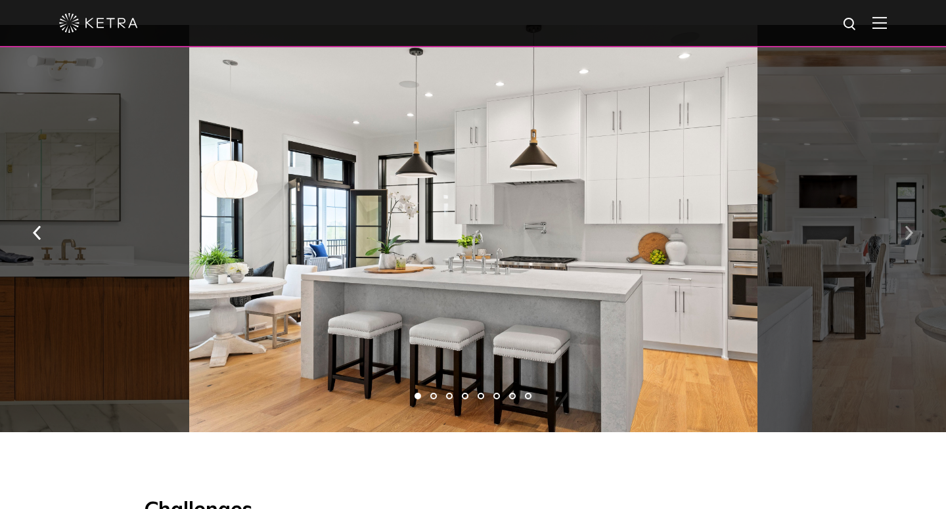
click at [910, 230] on img "button" at bounding box center [908, 232] width 9 height 14
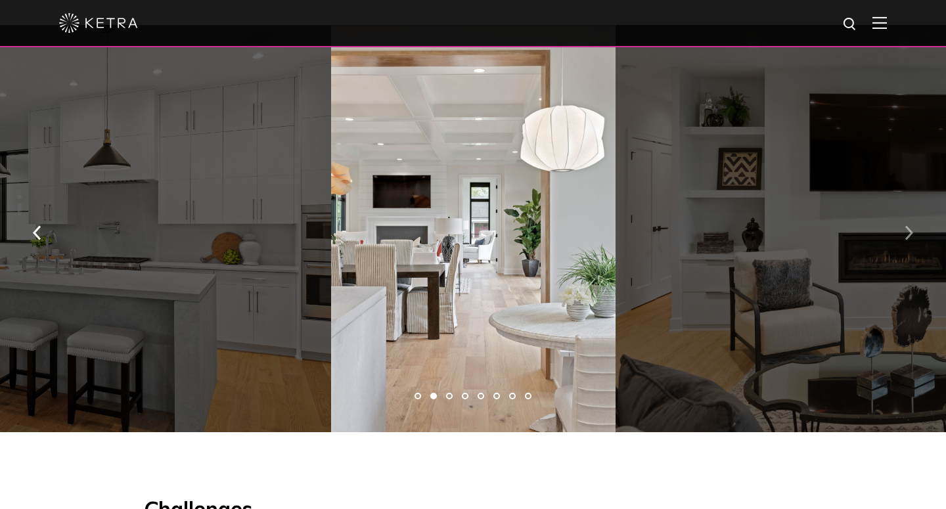
click at [910, 230] on img "button" at bounding box center [908, 232] width 9 height 14
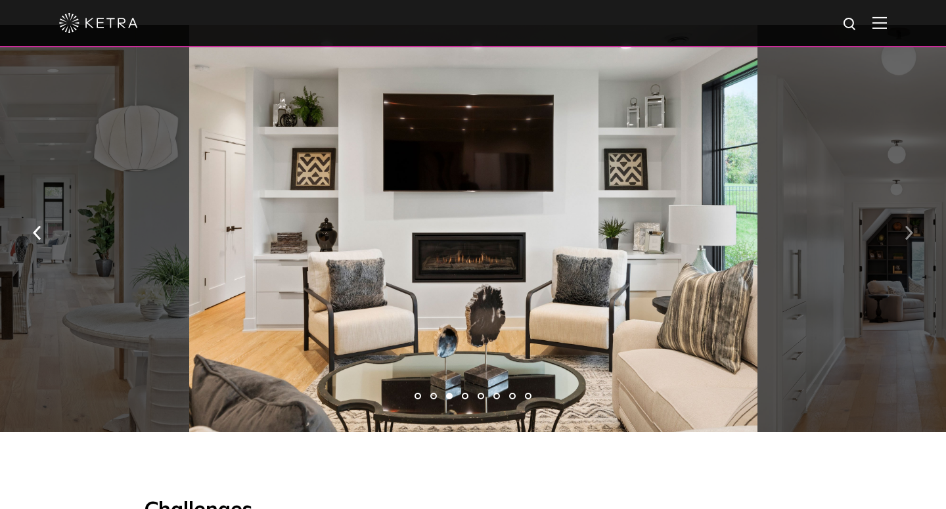
click at [910, 230] on img "button" at bounding box center [908, 232] width 9 height 14
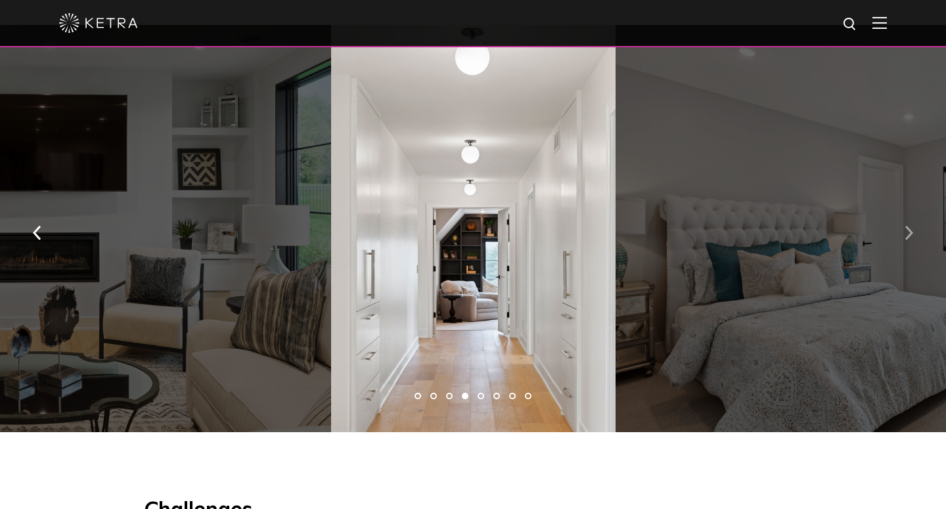
click at [910, 230] on img "button" at bounding box center [908, 232] width 9 height 14
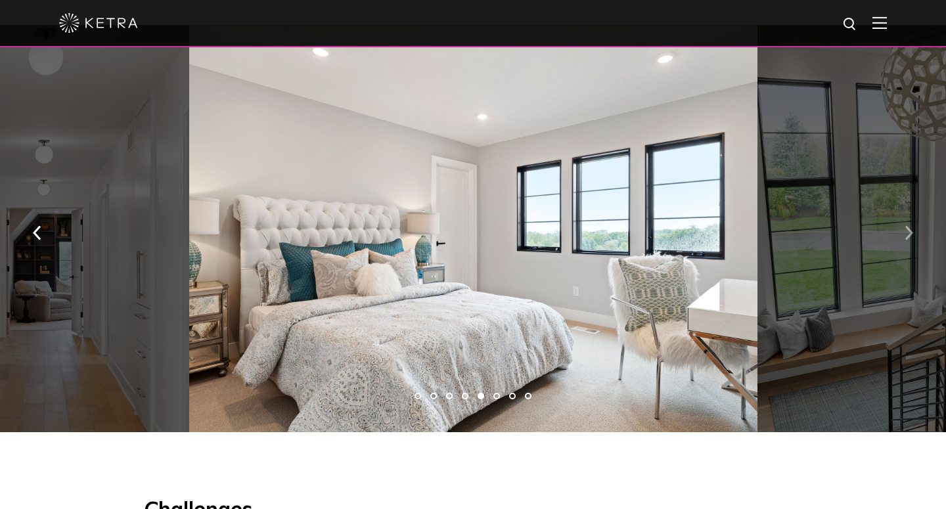
click at [910, 230] on img "button" at bounding box center [908, 232] width 9 height 14
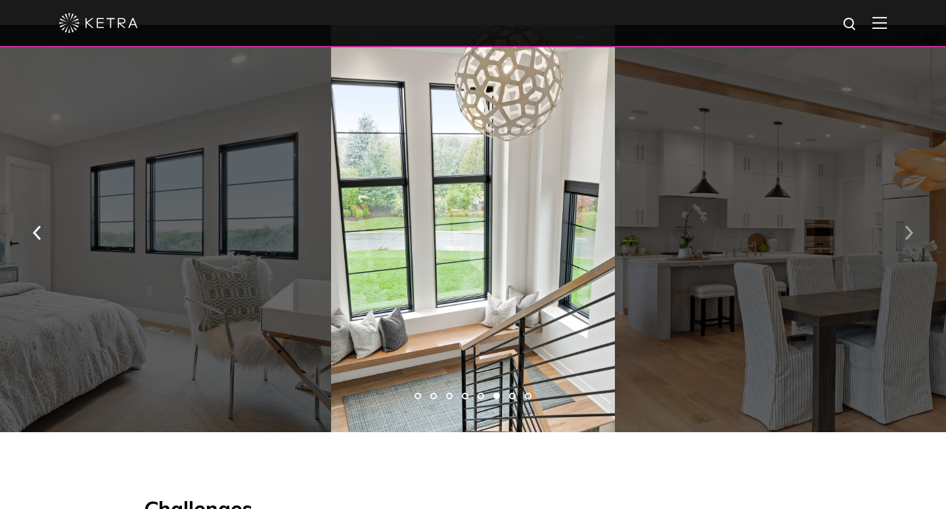
click at [910, 230] on img "button" at bounding box center [908, 232] width 9 height 14
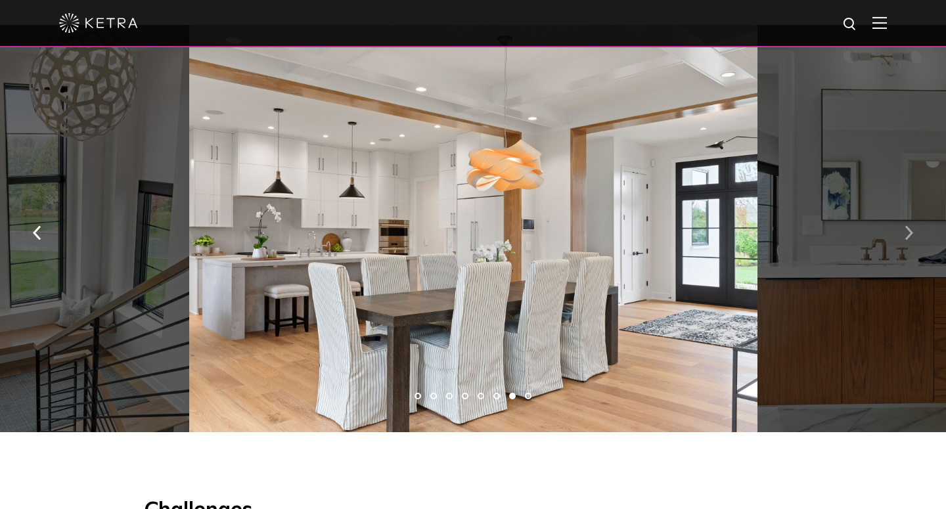
click at [910, 230] on img "button" at bounding box center [908, 232] width 9 height 14
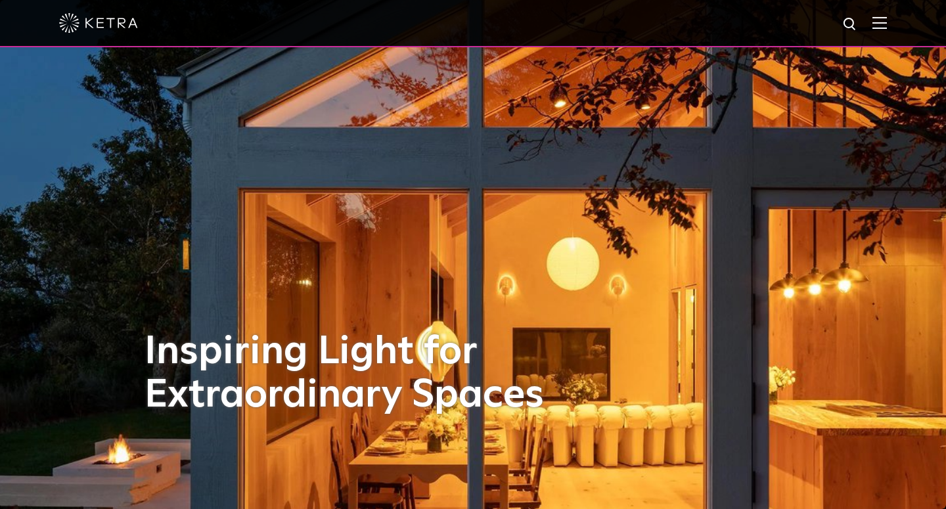
click at [879, 29] on span at bounding box center [879, 22] width 14 height 13
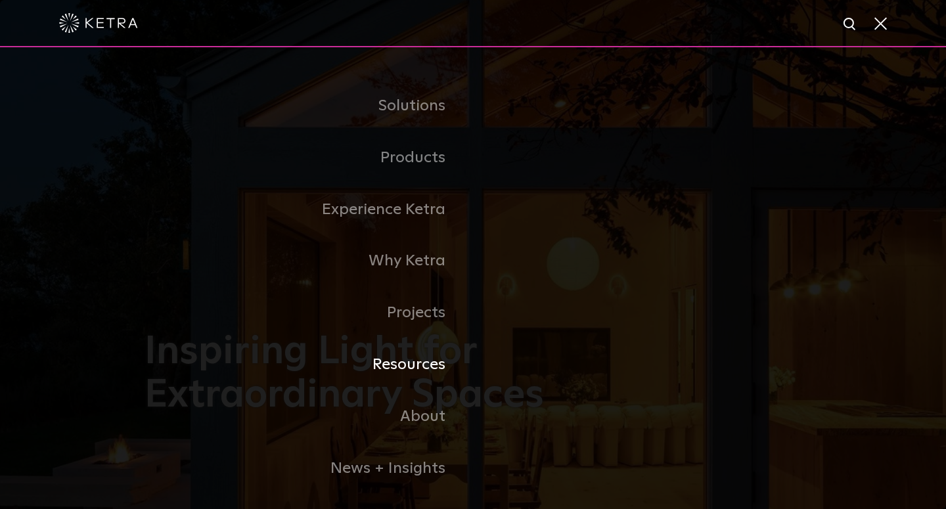
click at [402, 358] on link "Resources" at bounding box center [308, 365] width 328 height 52
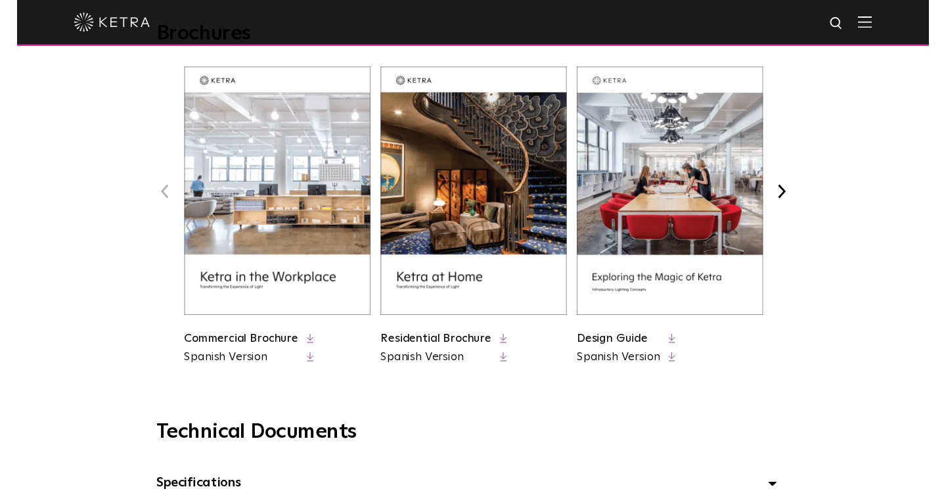
scroll to position [548, 0]
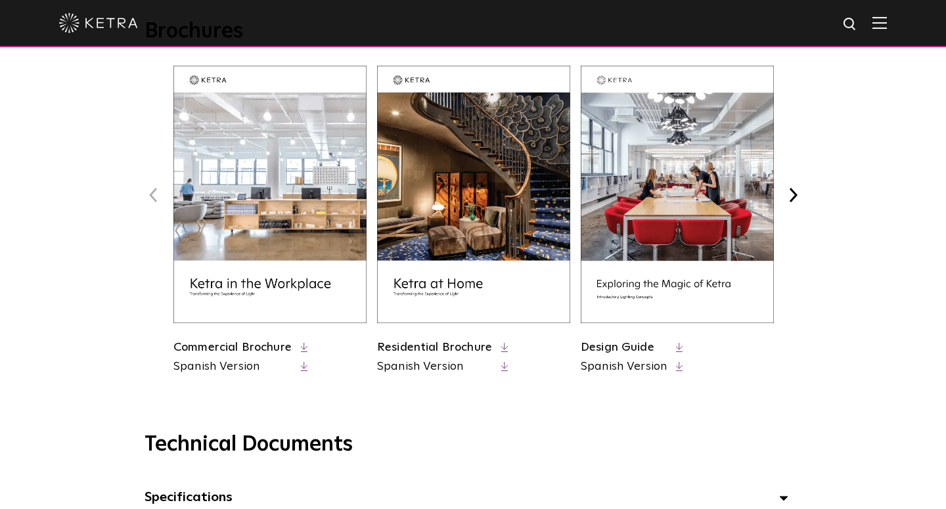
click at [634, 342] on link "Design Guide" at bounding box center [617, 347] width 74 height 12
